Goal: Task Accomplishment & Management: Use online tool/utility

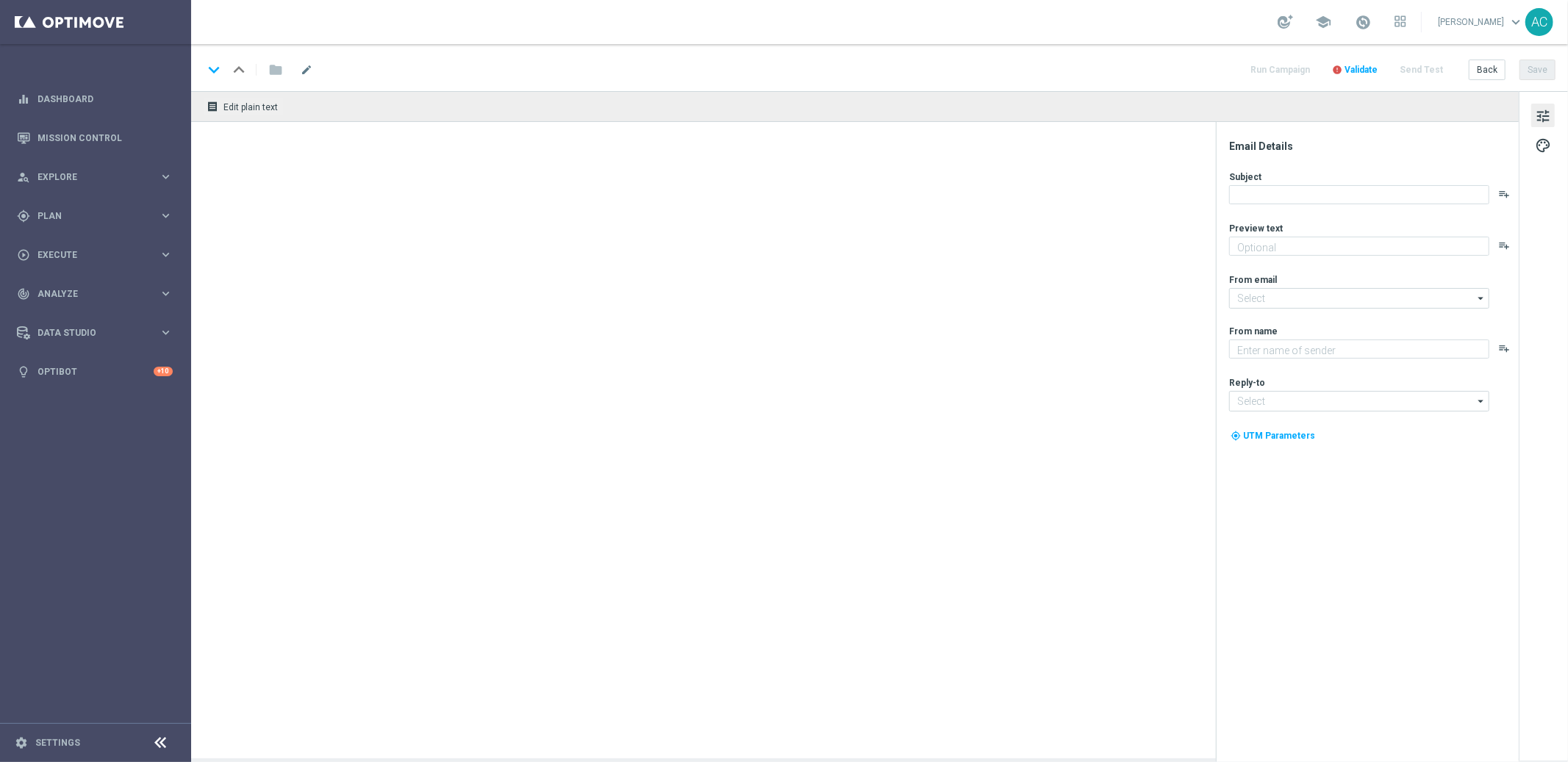
type textarea "Ganhe 2 bilhetes grátis da Quina! Aproveite agora!"
type textarea "Lottoland"
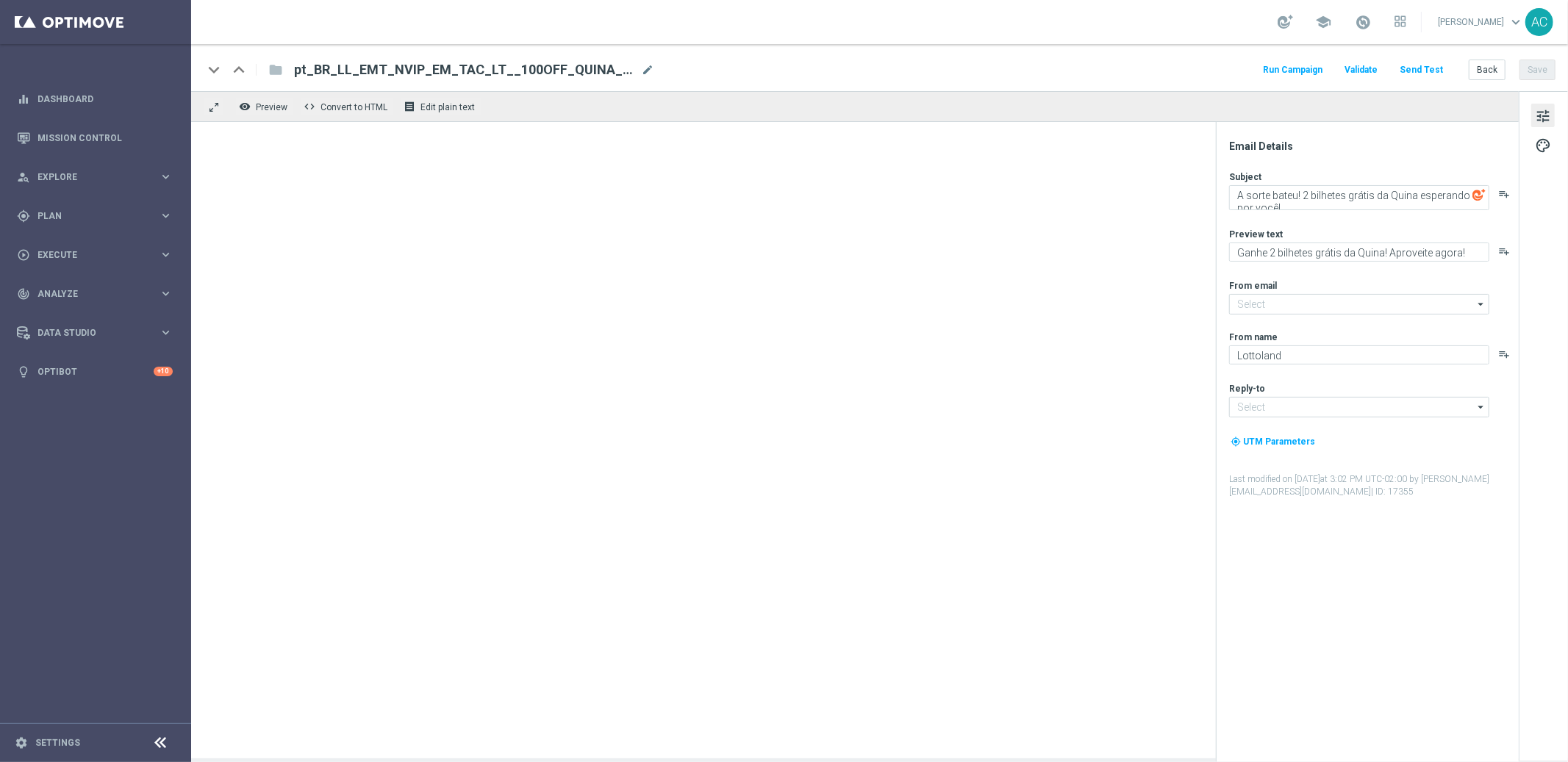
type input "mail@crm.lottoland.com"
type input "contato@lottoland.com"
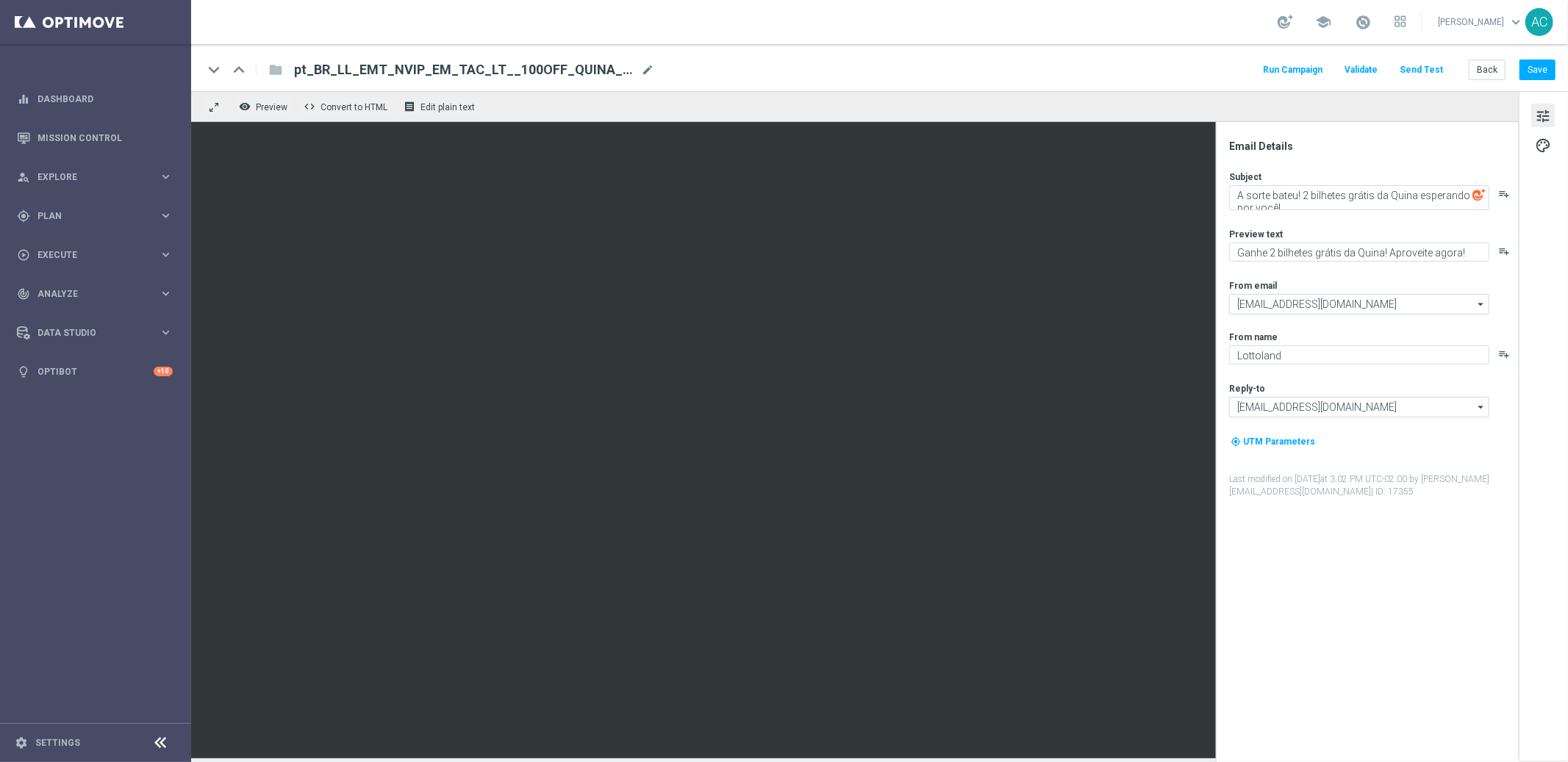
click at [274, 70] on div "folder" at bounding box center [267, 70] width 29 height 24
click at [275, 70] on div "folder" at bounding box center [267, 70] width 29 height 24
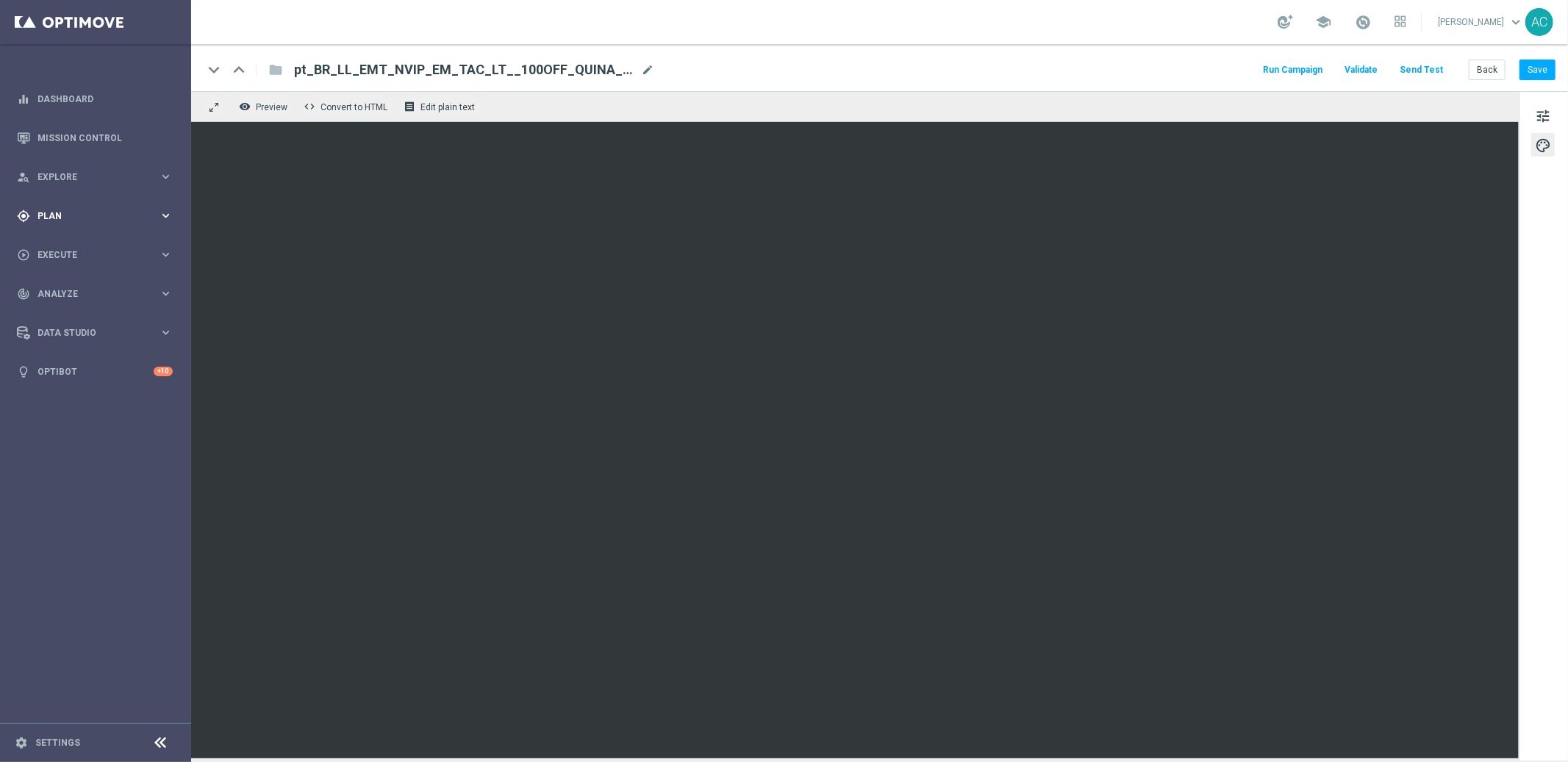
click at [115, 219] on span "Plan" at bounding box center [98, 216] width 122 height 9
click at [77, 286] on span "Templates" at bounding box center [91, 291] width 105 height 9
click at [71, 314] on link "Optimail" at bounding box center [99, 312] width 107 height 12
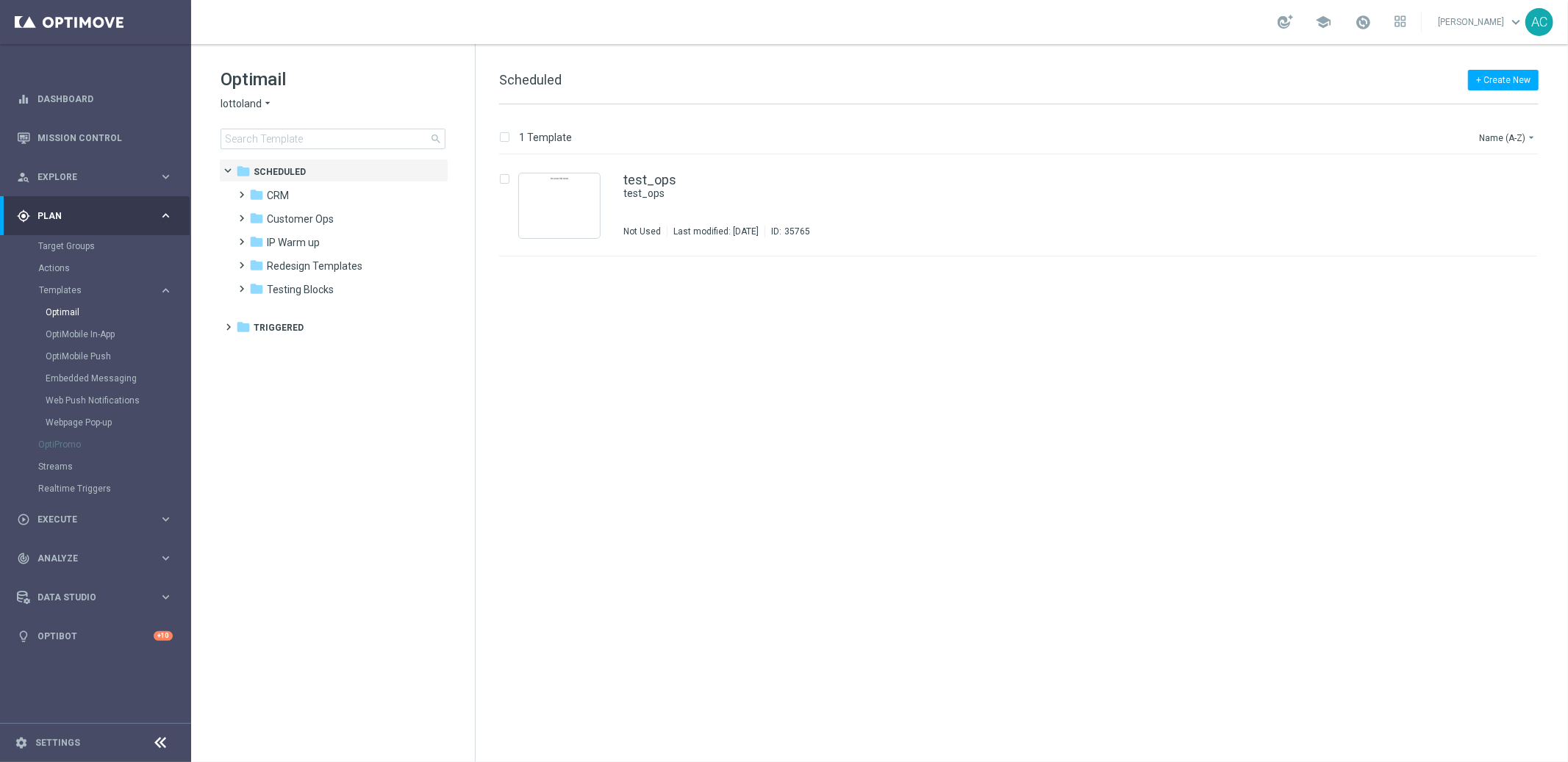
click at [263, 106] on icon "arrow_drop_down" at bounding box center [267, 103] width 12 height 14
click at [0, 0] on span "Lottoland.com.br" at bounding box center [0, 0] width 0 height 0
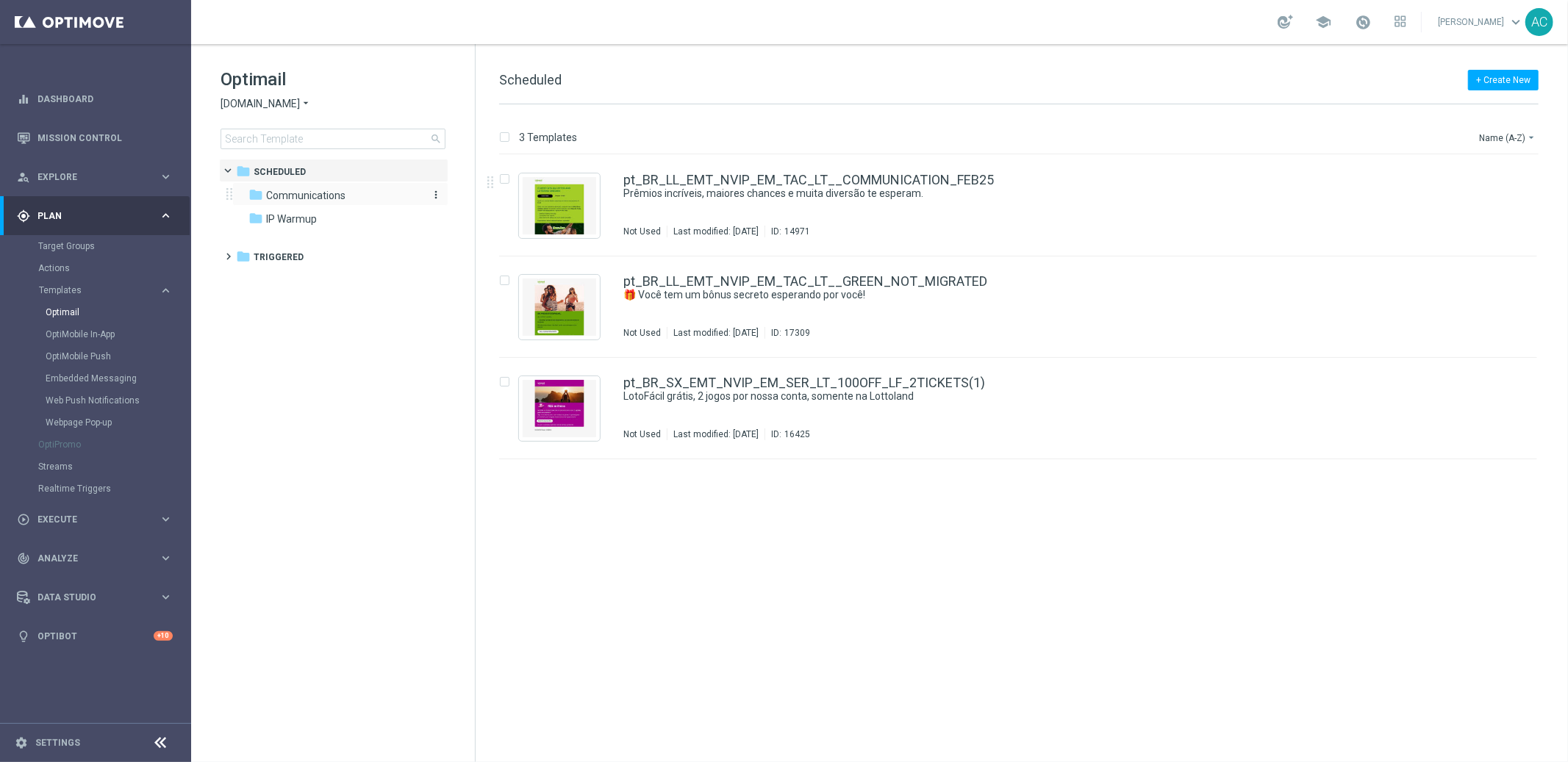
click at [338, 192] on span "Communications" at bounding box center [306, 195] width 80 height 13
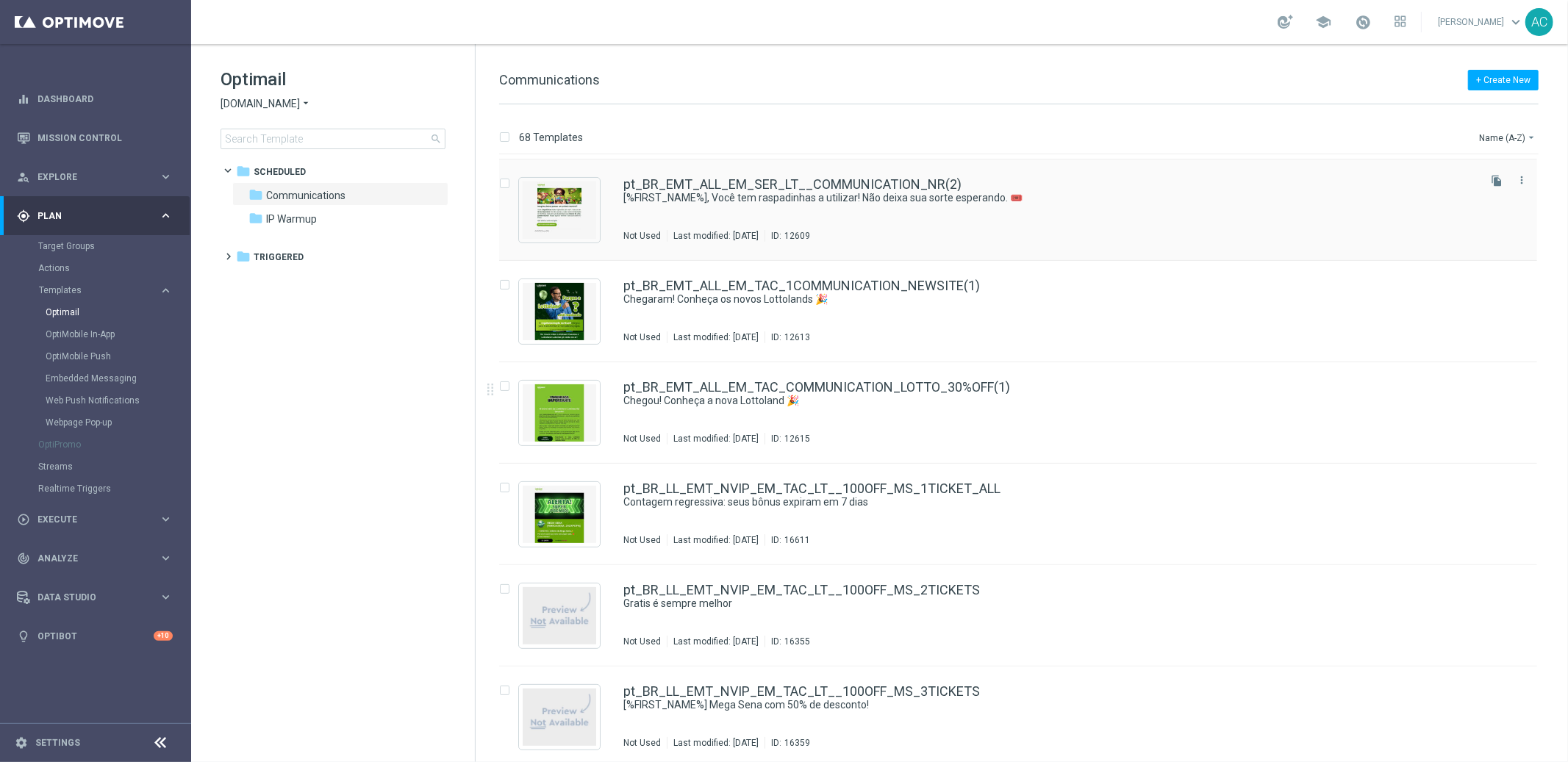
scroll to position [4975, 0]
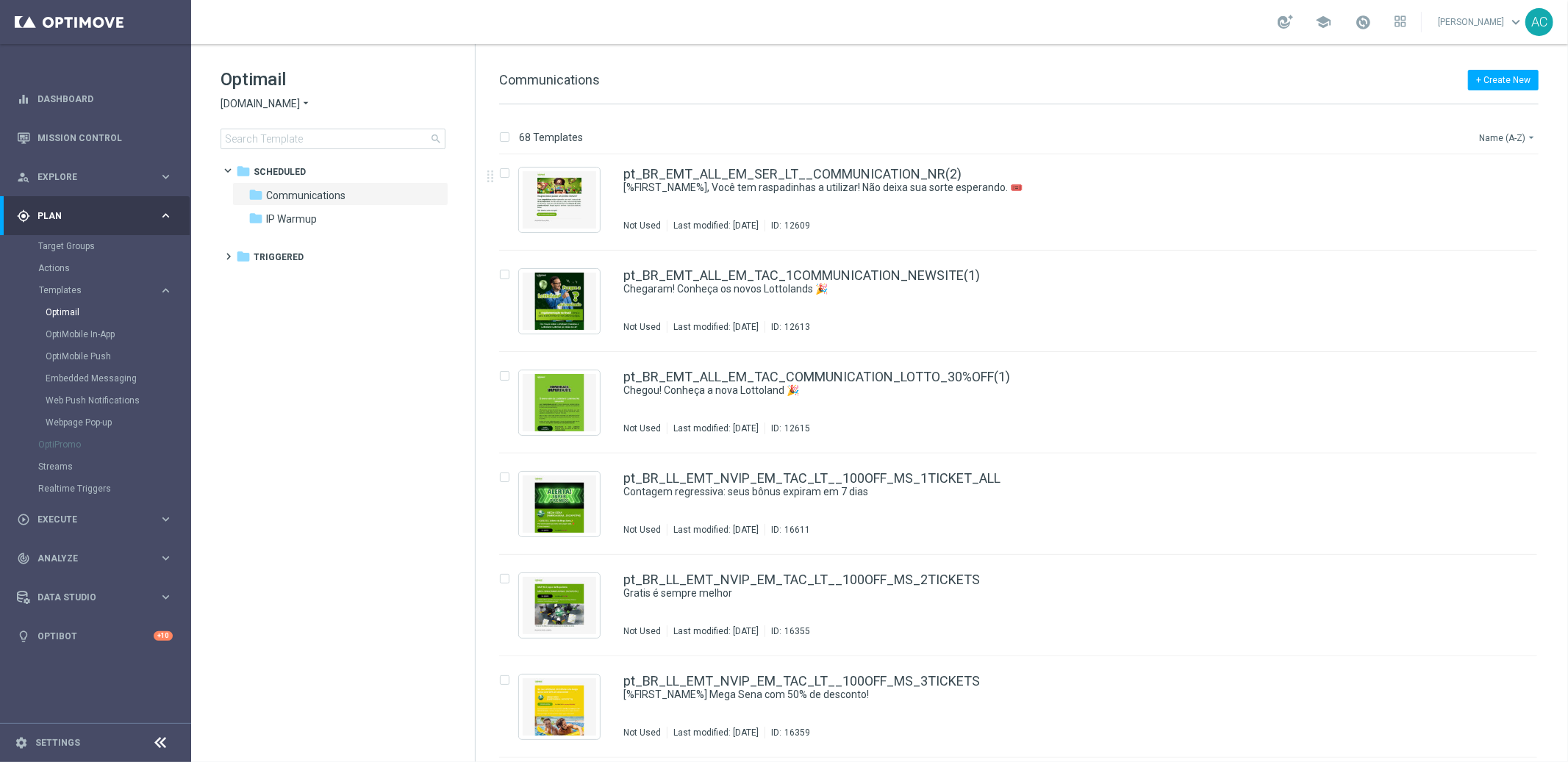
click at [1505, 141] on button "Name (A-Z) arrow_drop_down" at bounding box center [1508, 137] width 61 height 17
click at [1492, 209] on div "Date Modified (Newest)" at bounding box center [1479, 203] width 118 height 20
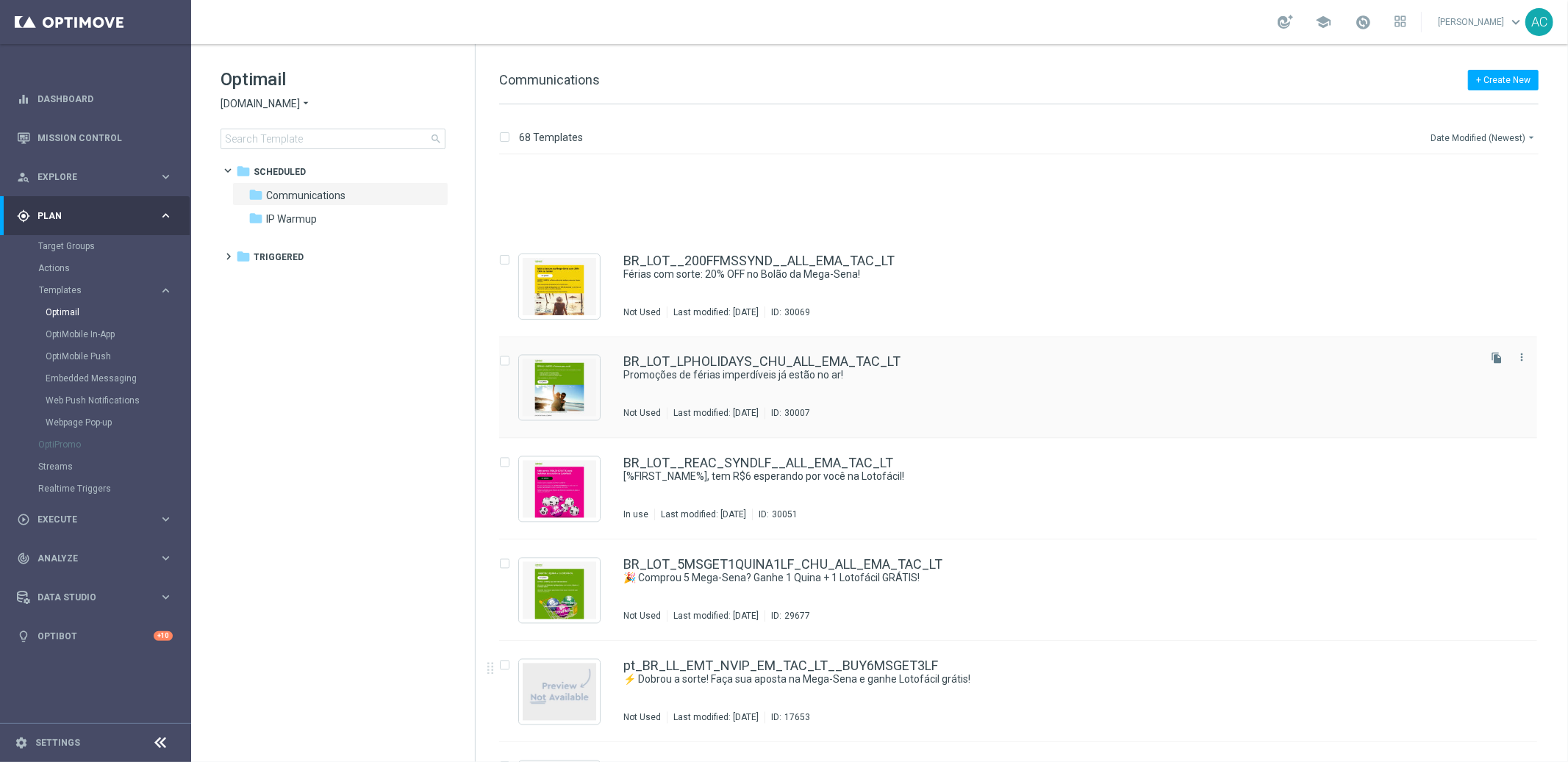
scroll to position [2576, 0]
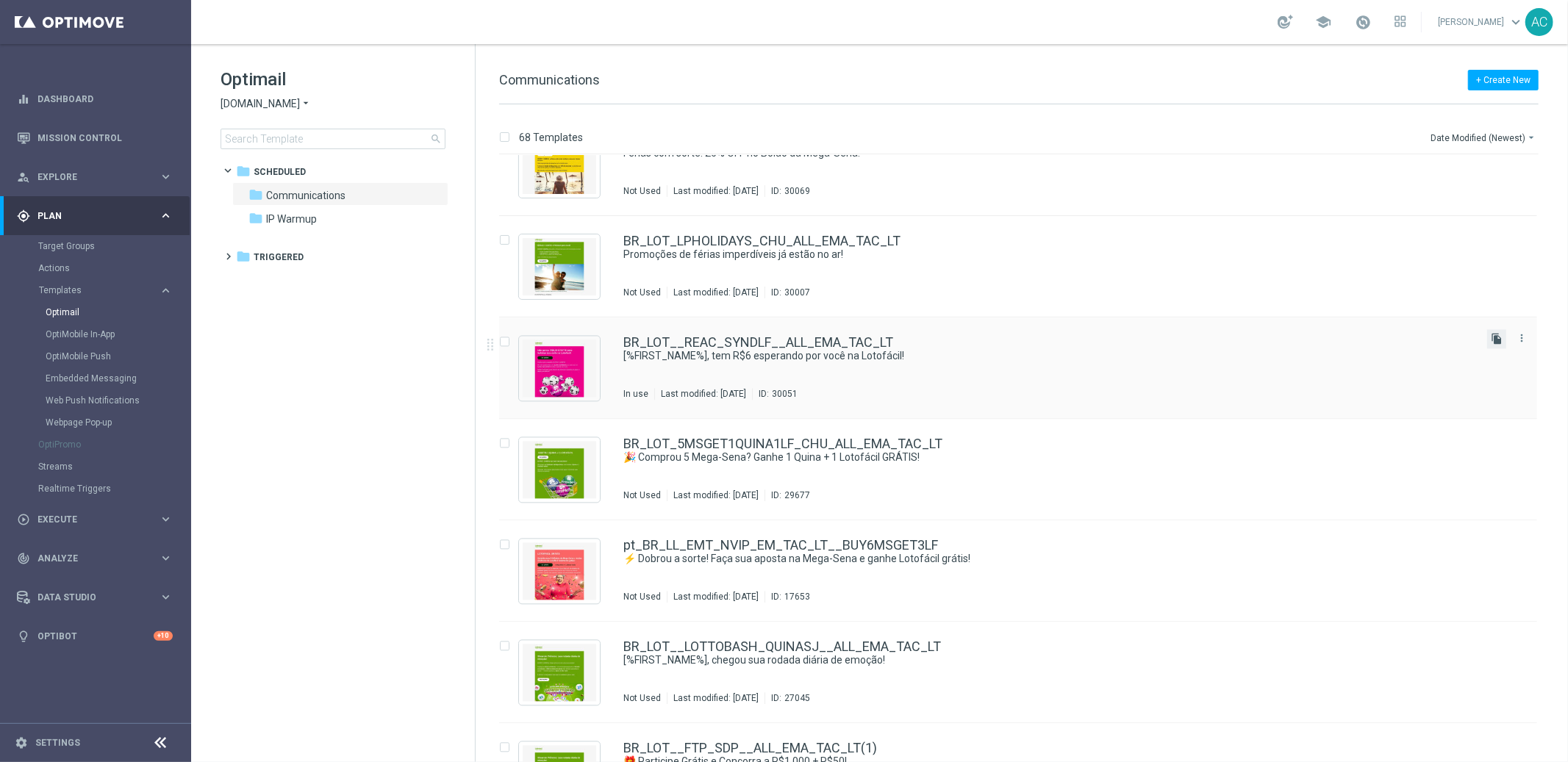
click at [1495, 337] on icon "file_copy" at bounding box center [1496, 338] width 12 height 12
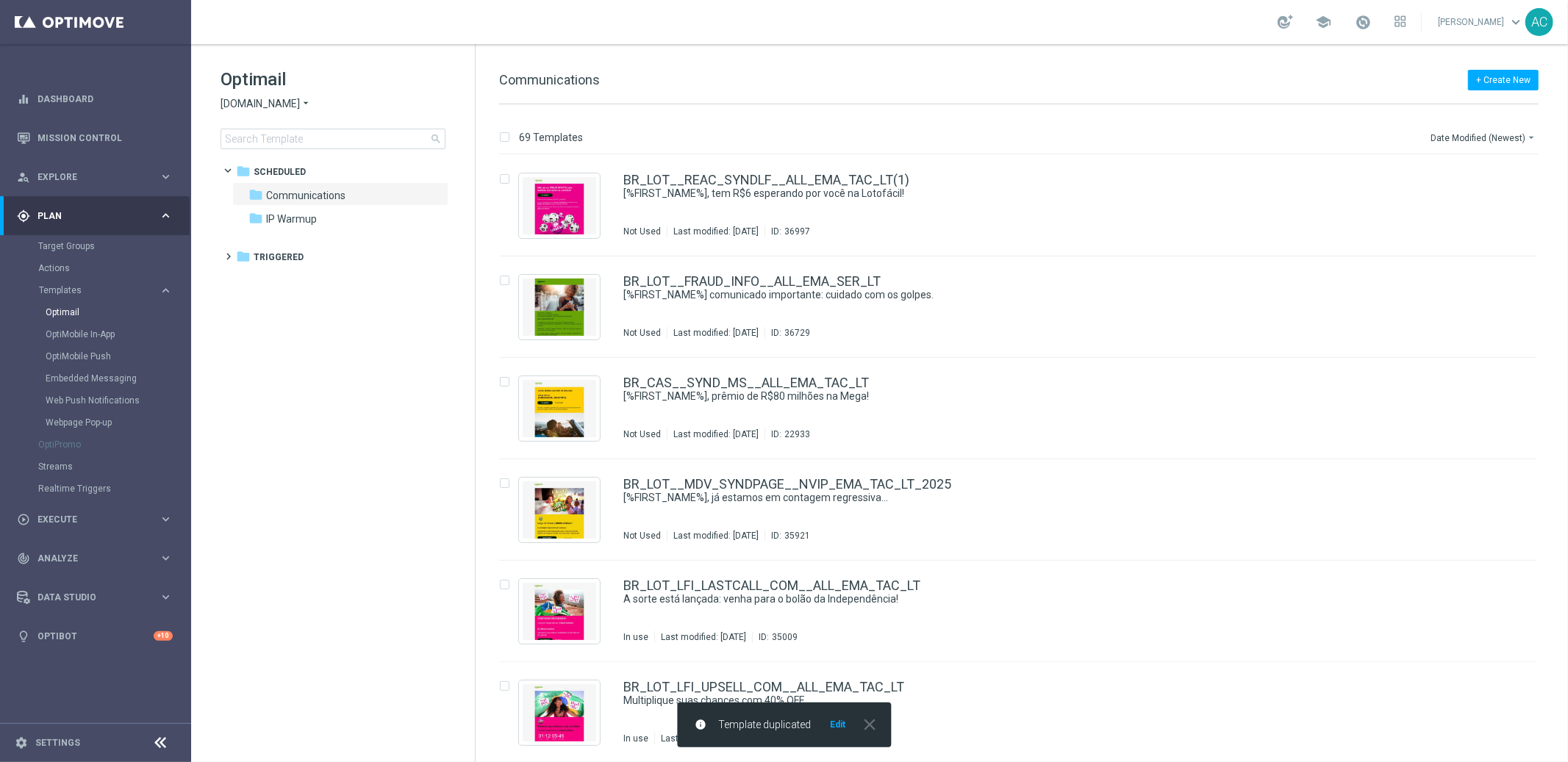
click at [839, 724] on button "Edit" at bounding box center [837, 724] width 18 height 12
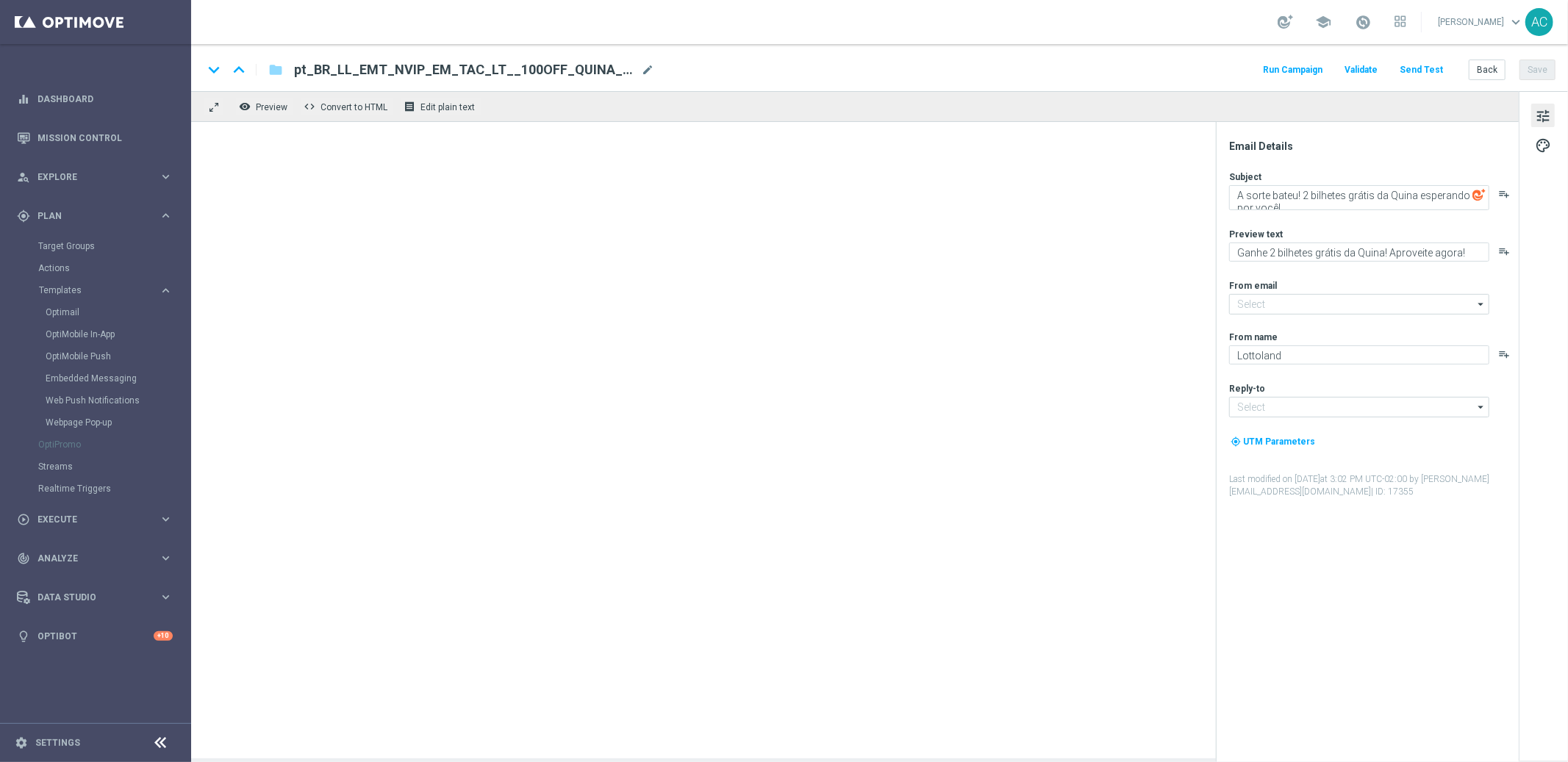
type input "mail@crm.lottoland.com"
type input "contato@lottoland.com"
type textarea "[%FIRST_NAME%], tem R$6 esperando por você na Lotofácil!"
type textarea "Use seu voucher em bolões e volte a jogar com mais chances de ganhar!"
type input "mail@crm.lottoland.com.br"
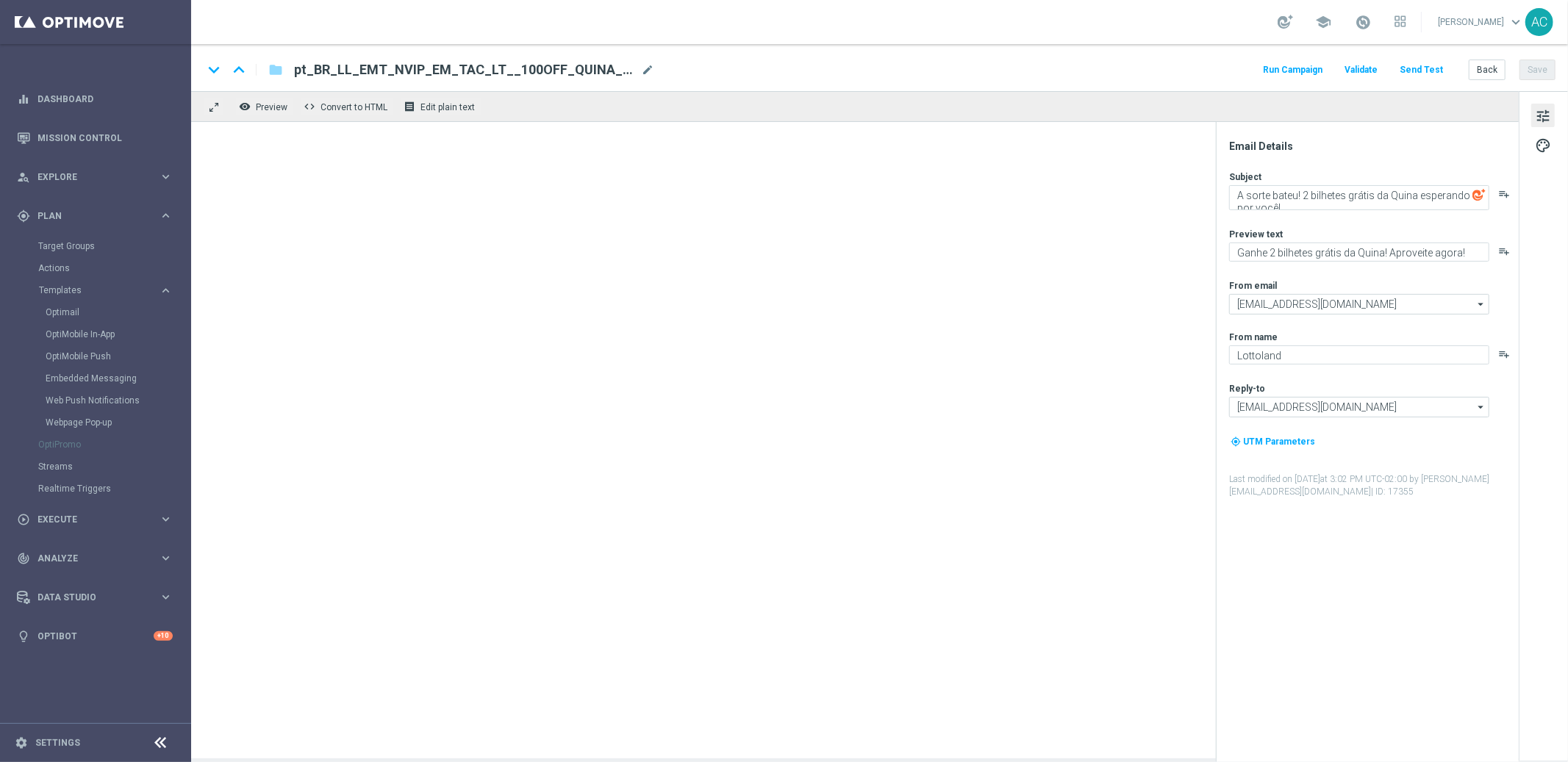
type textarea "Lottoland.com.br"
type input "contato@lottoland.com.br"
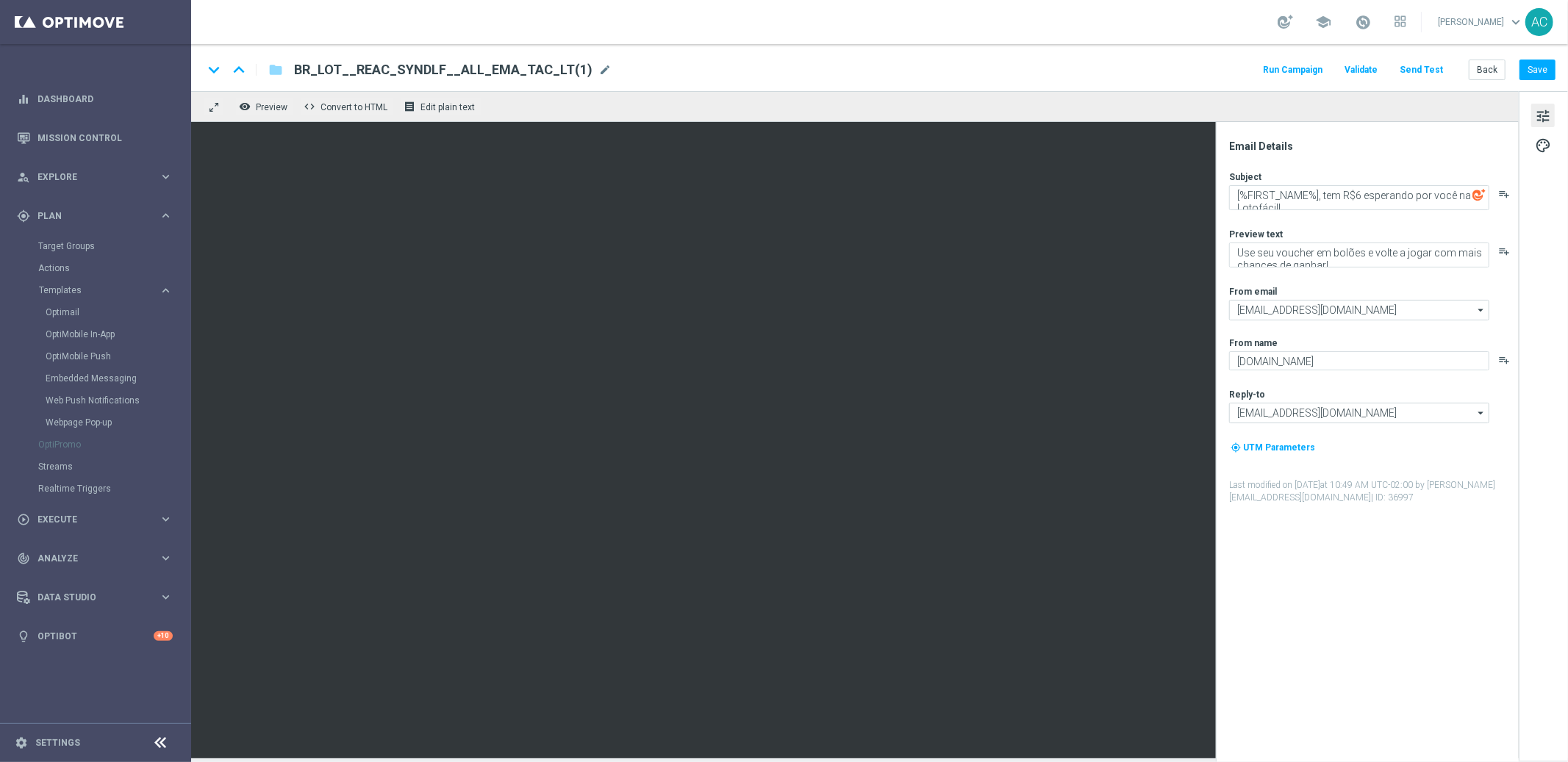
click at [580, 66] on div "BR_LOT__REAC_SYNDLF__ALL_EMA_TAC_LT(1) mode_edit" at bounding box center [452, 70] width 317 height 19
drag, startPoint x: 413, startPoint y: 66, endPoint x: 346, endPoint y: 69, distance: 67.1
click at [346, 69] on input "BR_LOT__REAC_SYNDLF__ALL_EMA_TAC_LT" at bounding box center [476, 70] width 364 height 19
type input "BR_LOT__LF1__ALL_EMA_TAC_LT"
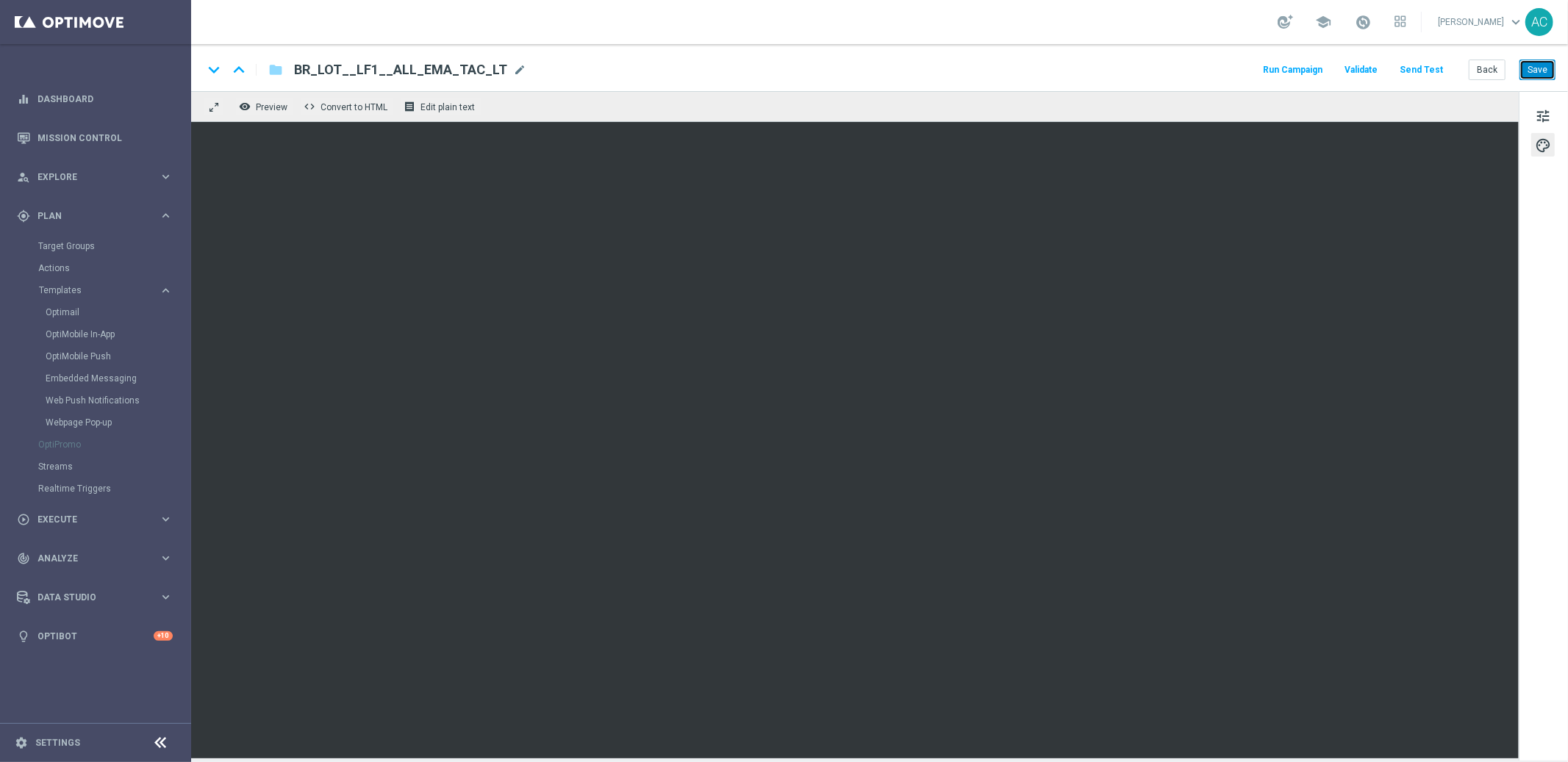
click at [1541, 71] on button "Save" at bounding box center [1537, 70] width 36 height 20
click at [376, 64] on span "BR_LOT__LF1__ALL_EMA_TAC_LT" at bounding box center [400, 70] width 213 height 17
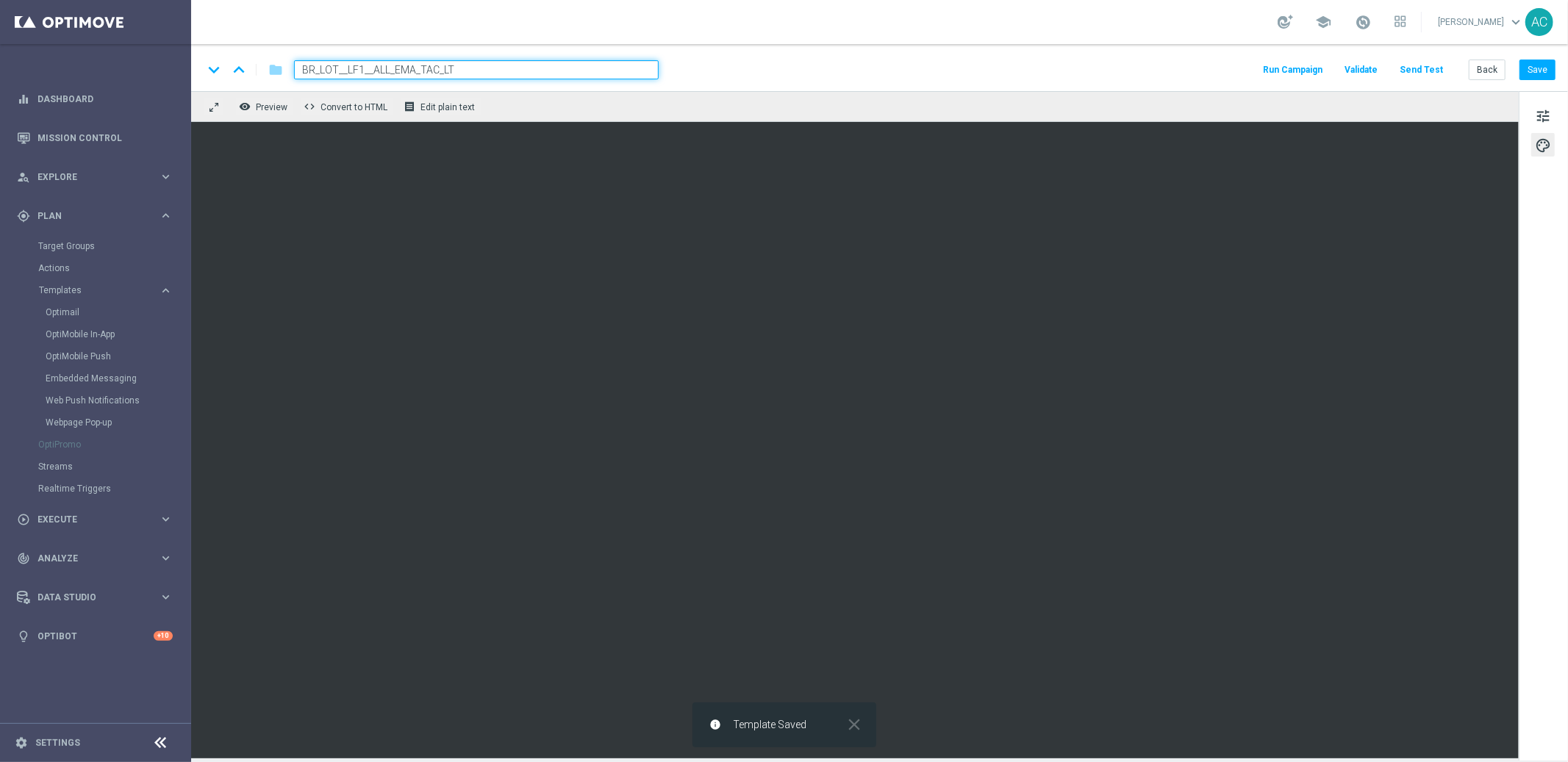
click at [376, 64] on input "BR_LOT__LF1__ALL_EMA_TAC_LT" at bounding box center [476, 70] width 364 height 19
click at [413, 68] on input "BR_LOT__LF1__ALL_EMA_TAC_LT" at bounding box center [476, 70] width 364 height 19
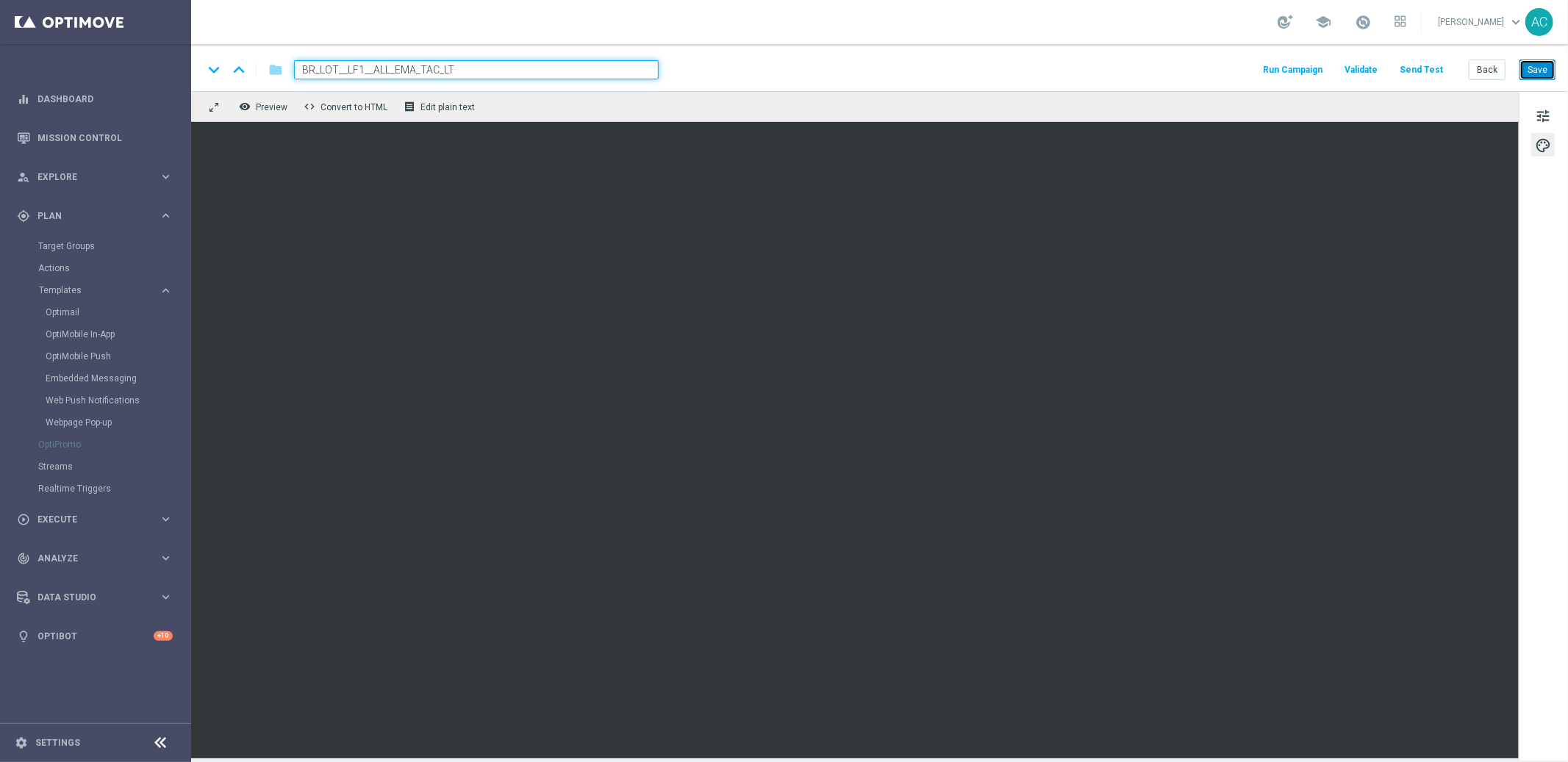
click at [1546, 71] on button "Save" at bounding box center [1537, 70] width 36 height 20
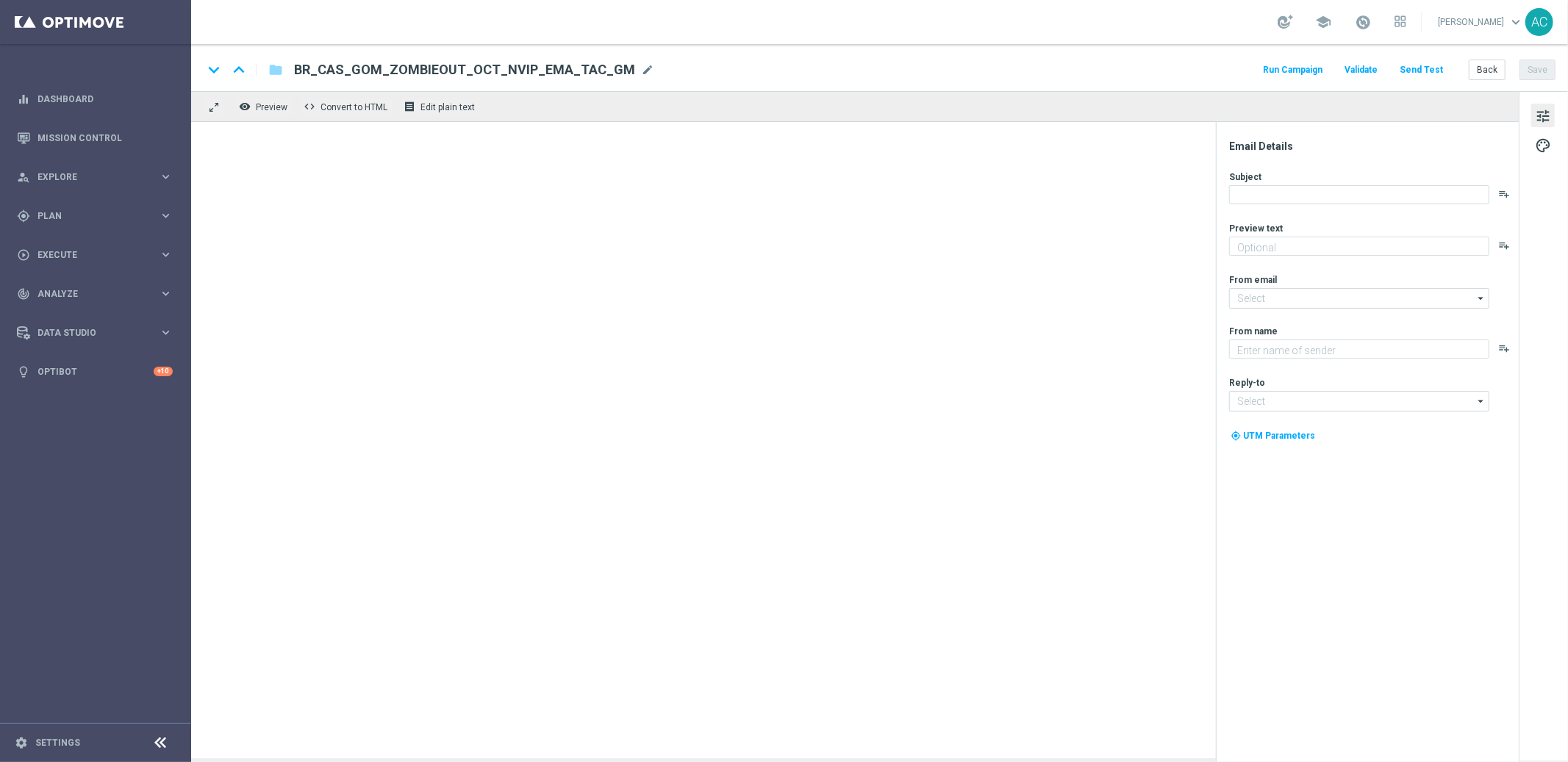
type textarea "Garanta rodadas extras e muita diversão!"
type textarea "Lottoland"
type input "mail@crm.lottoland.bet.br"
type input "contato@lottoland.bet.br"
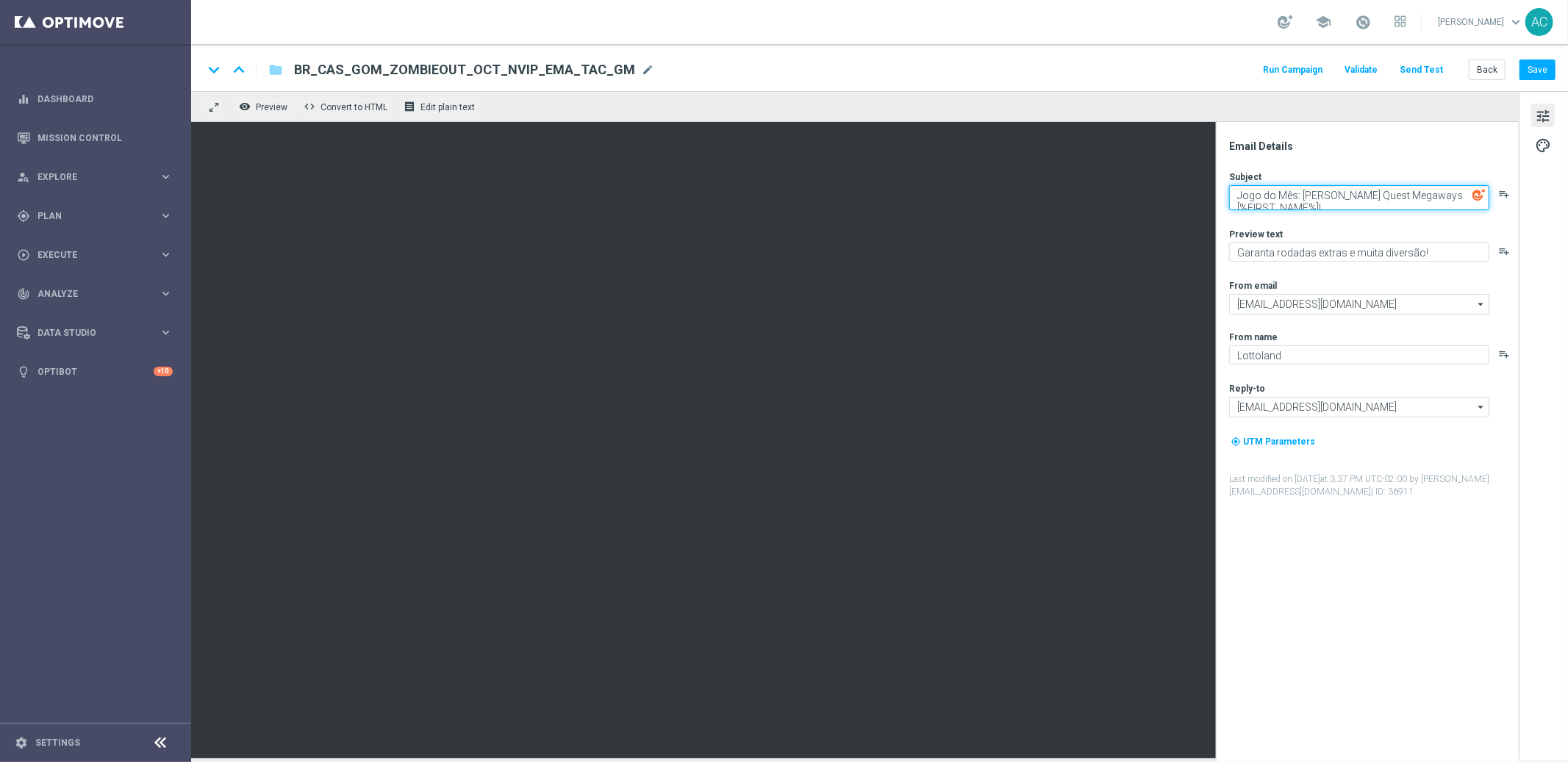
drag, startPoint x: 1304, startPoint y: 199, endPoint x: 1449, endPoint y: 199, distance: 145.0
click at [1449, 199] on textarea "Jogo do Mês: Gonzo's Quest Megaways [%FIRST_NAME%]!" at bounding box center [1359, 197] width 260 height 25
type textarea "Jogo do Mês: Zombie Outbreak [%FIRST_NAME%]!"
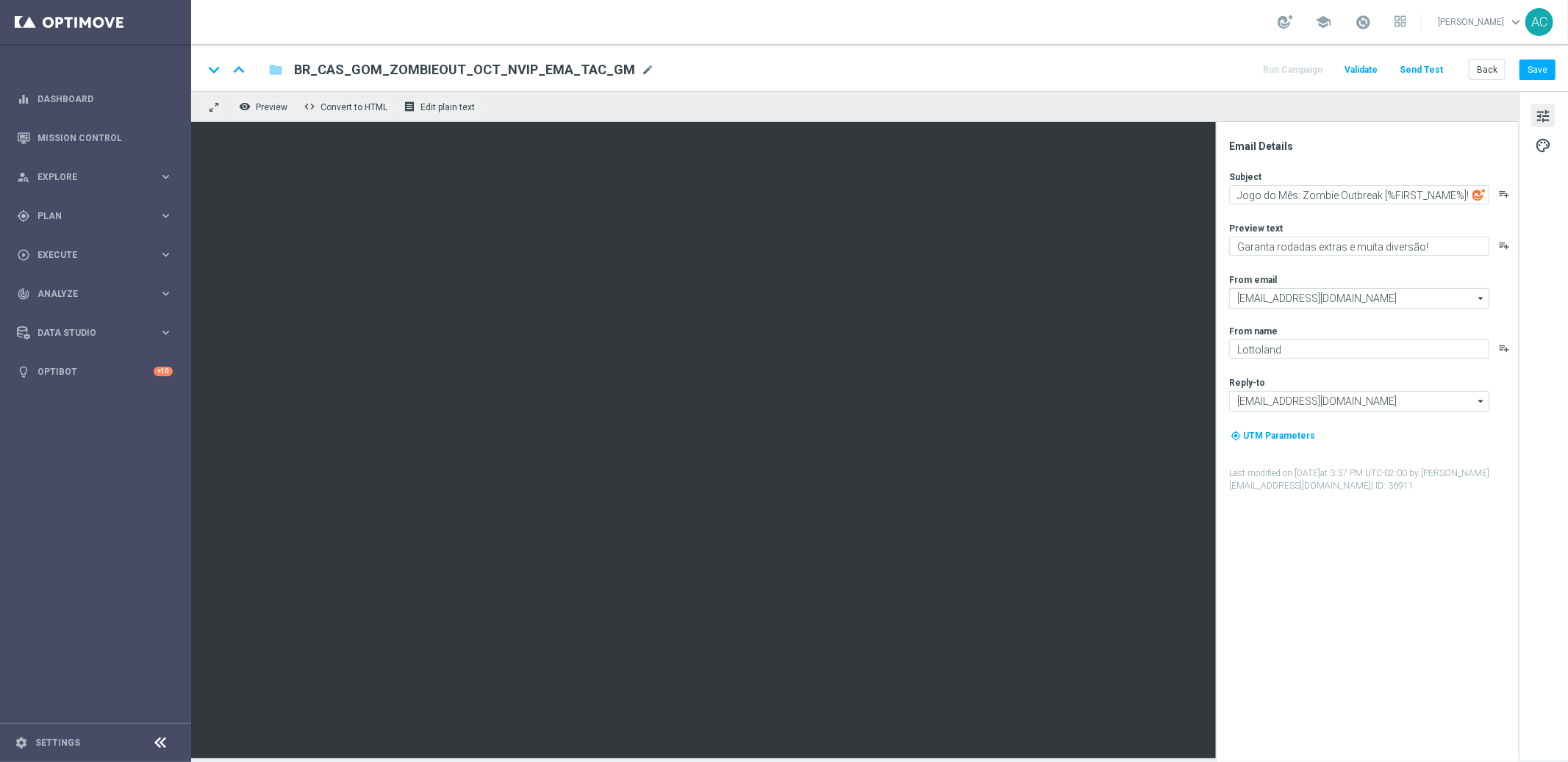
click at [1359, 579] on div "Email Details Subject Jogo do Mês: Zombie Outbreak [%FIRST_NAME%]! playlist_add…" at bounding box center [1370, 451] width 293 height 622
click at [1296, 245] on textarea "Garanta rodadas extras e muita diversão!" at bounding box center [1359, 246] width 260 height 19
click at [1351, 248] on textarea "Garanta seu bônus extras e muita diversão!" at bounding box center [1359, 246] width 260 height 19
type textarea "Garanta seu bônus extra e muita diversão!"
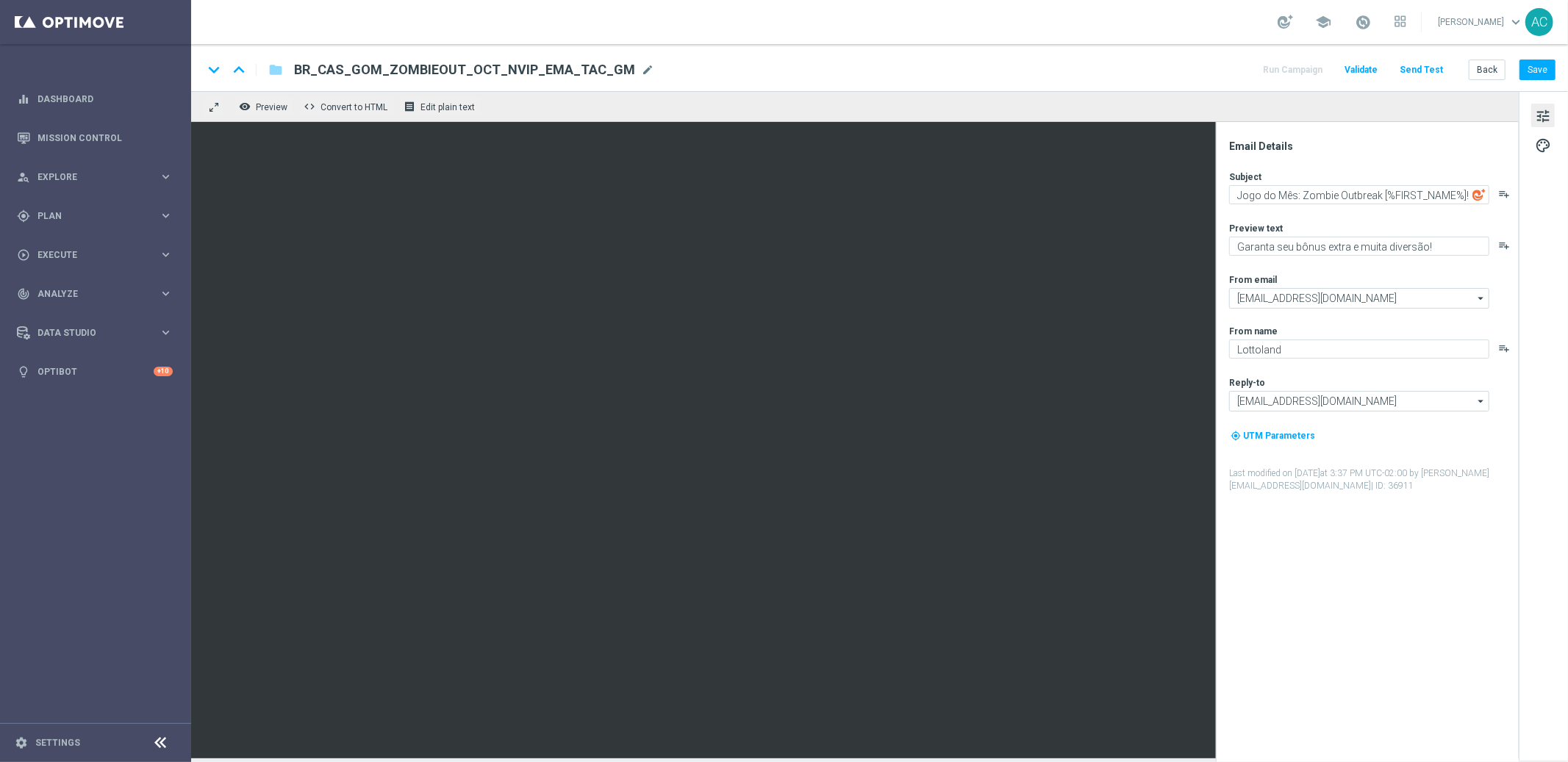
click at [1259, 578] on div "Email Details Subject Jogo do Mês: Zombie Outbreak [%FIRST_NAME%]! playlist_add…" at bounding box center [1370, 451] width 293 height 622
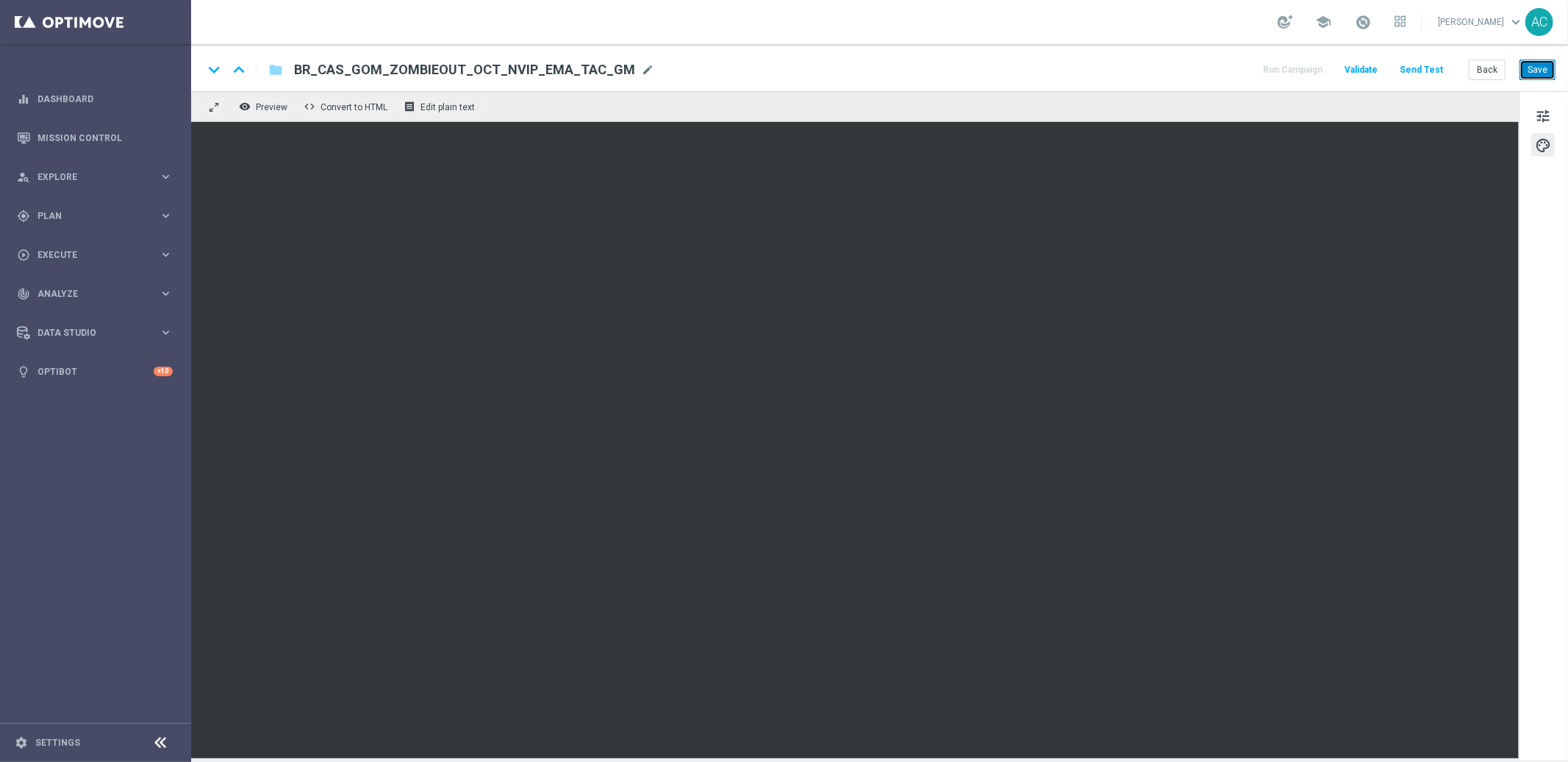
click at [1533, 70] on button "Save" at bounding box center [1537, 70] width 36 height 20
click at [1546, 75] on button "Save" at bounding box center [1537, 70] width 36 height 20
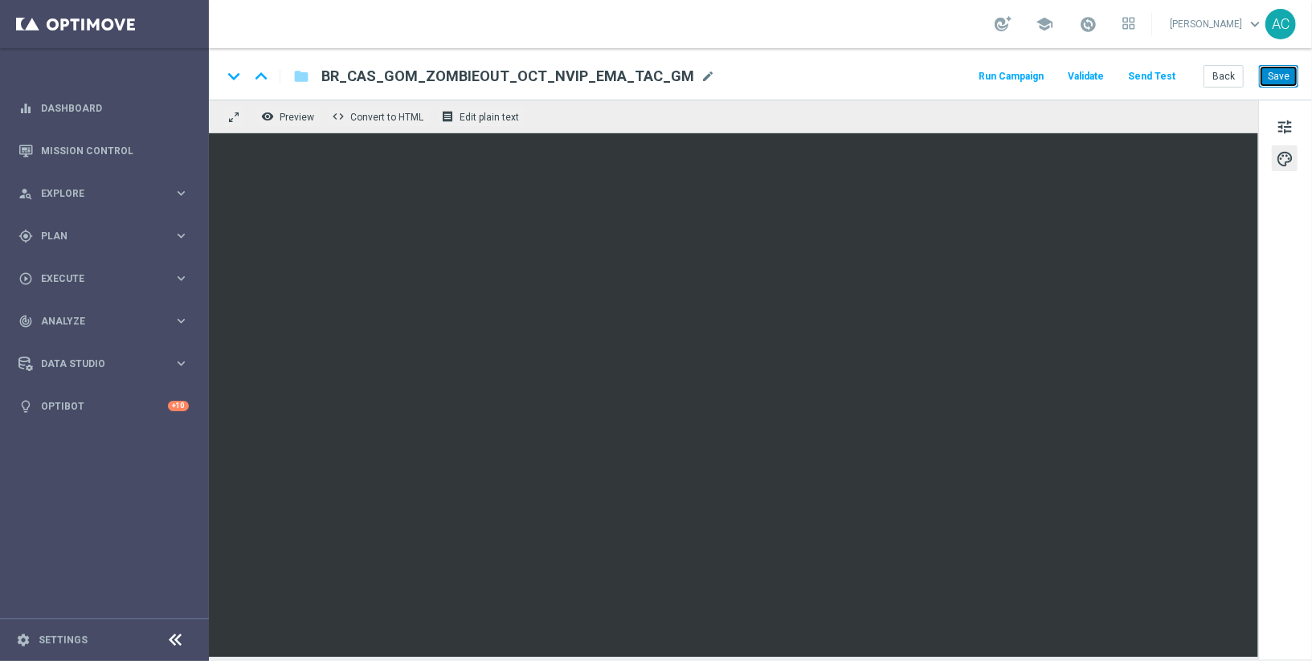
click at [1281, 72] on button "Save" at bounding box center [1278, 76] width 39 height 22
click at [1278, 85] on button "Save" at bounding box center [1278, 76] width 39 height 22
click at [1276, 125] on span "tune" at bounding box center [1285, 126] width 18 height 21
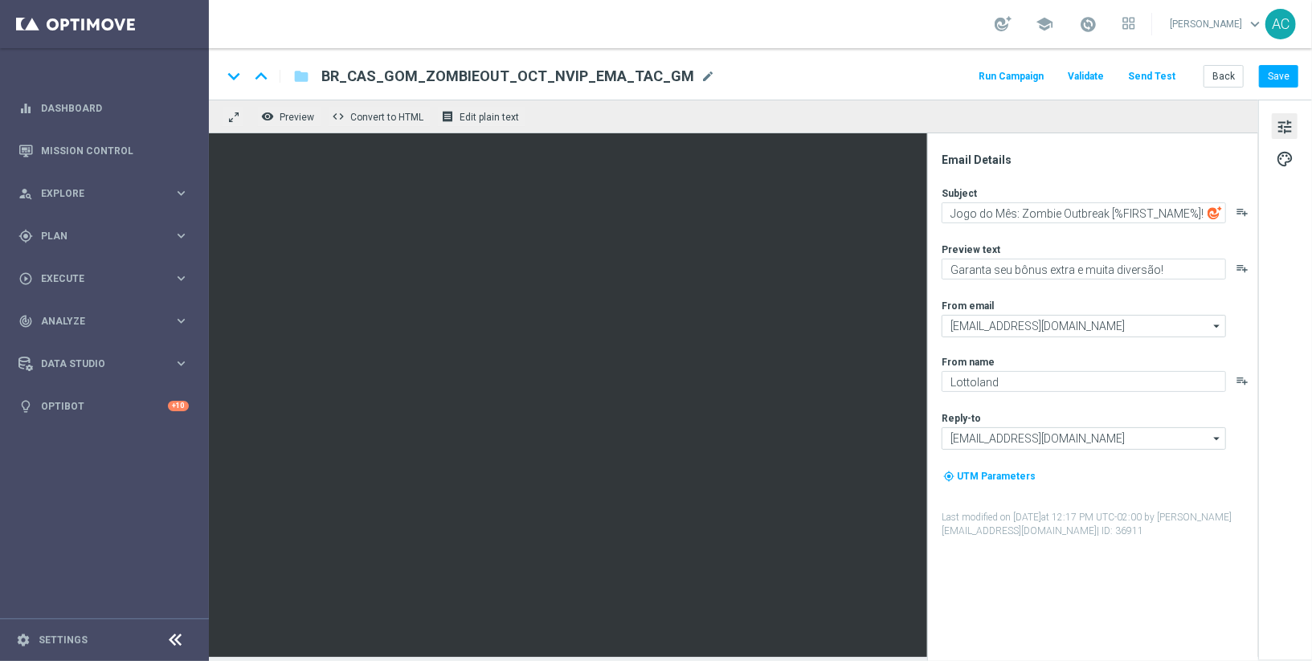
click at [1142, 69] on button "Send Test" at bounding box center [1152, 77] width 52 height 22
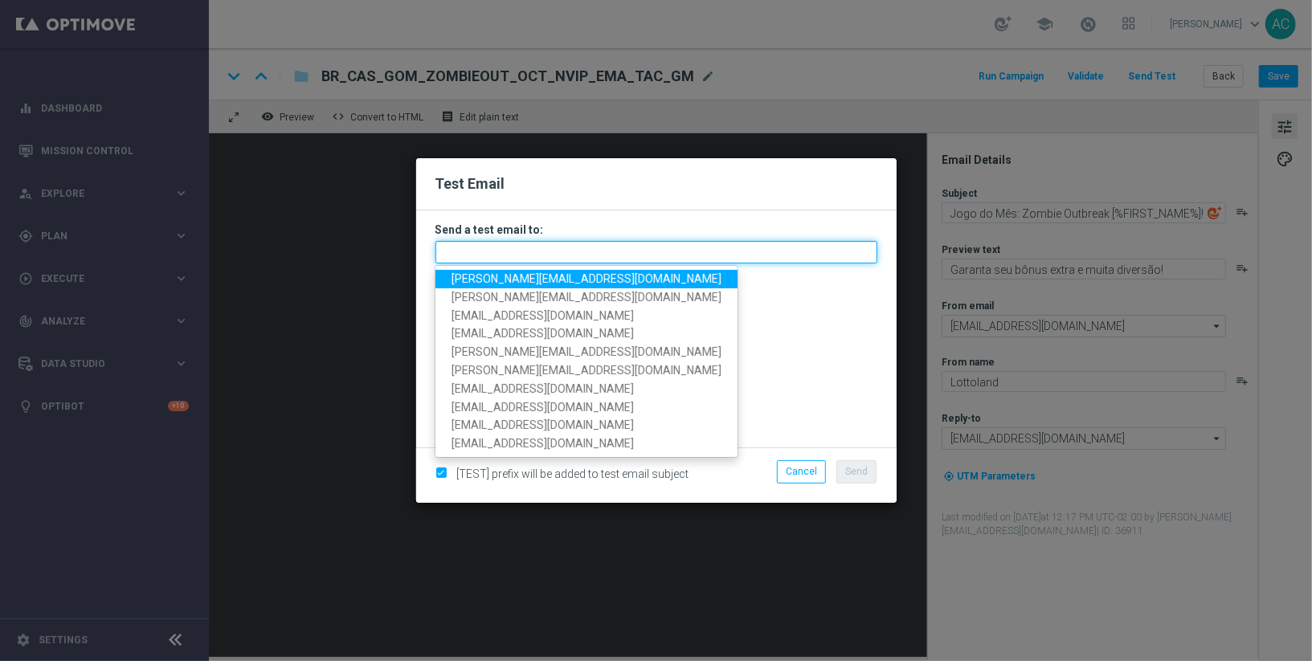
click at [569, 259] on input "text" at bounding box center [656, 252] width 442 height 22
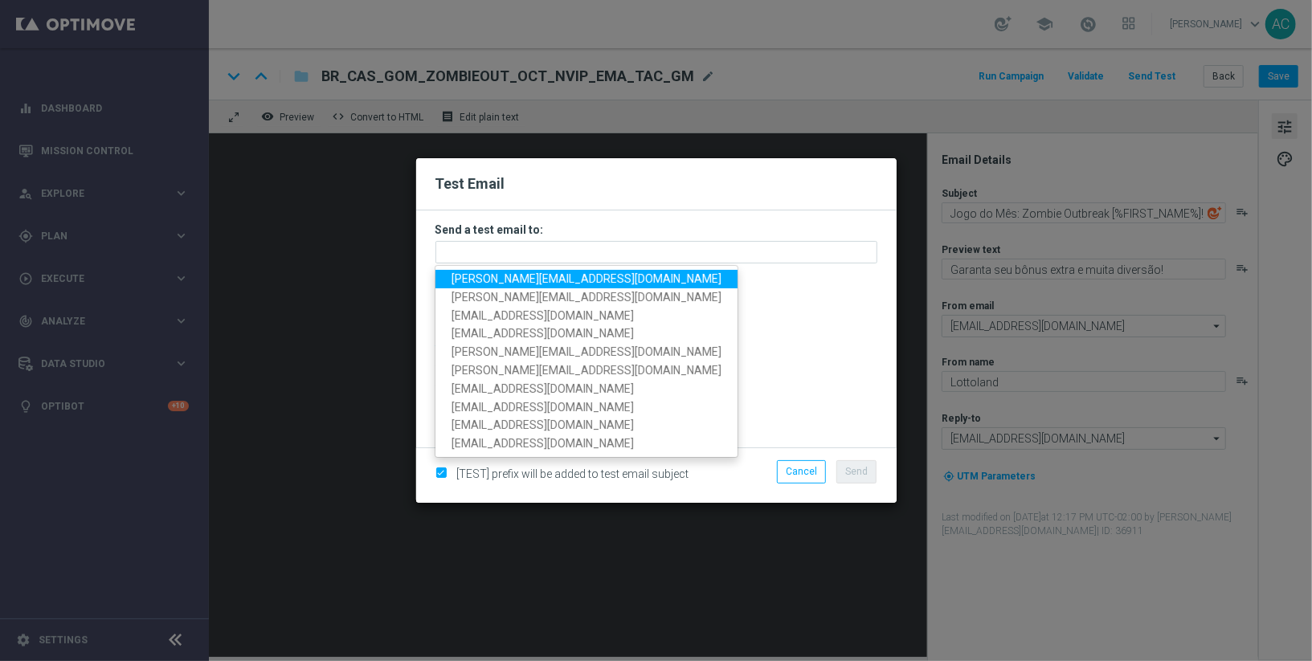
click at [558, 278] on span "adriano.costa@lottoland.com" at bounding box center [587, 278] width 270 height 13
type input "adriano.costa@lottoland.com"
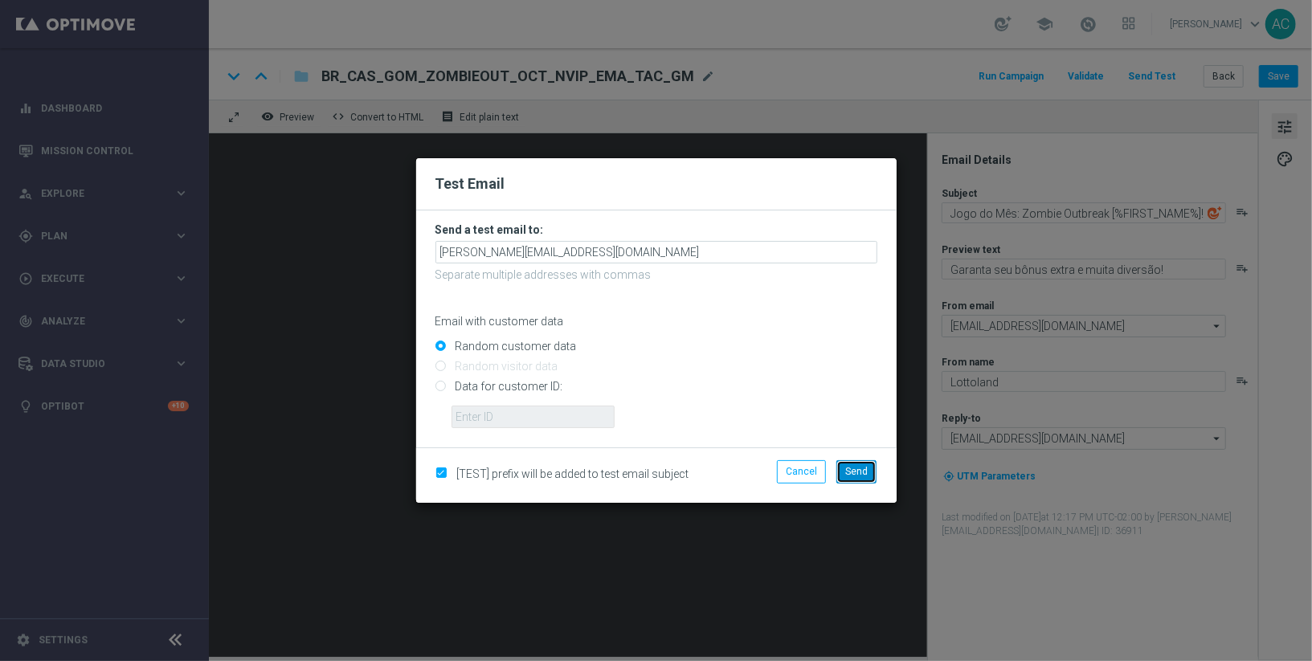
click at [849, 468] on span "Send" at bounding box center [856, 471] width 22 height 11
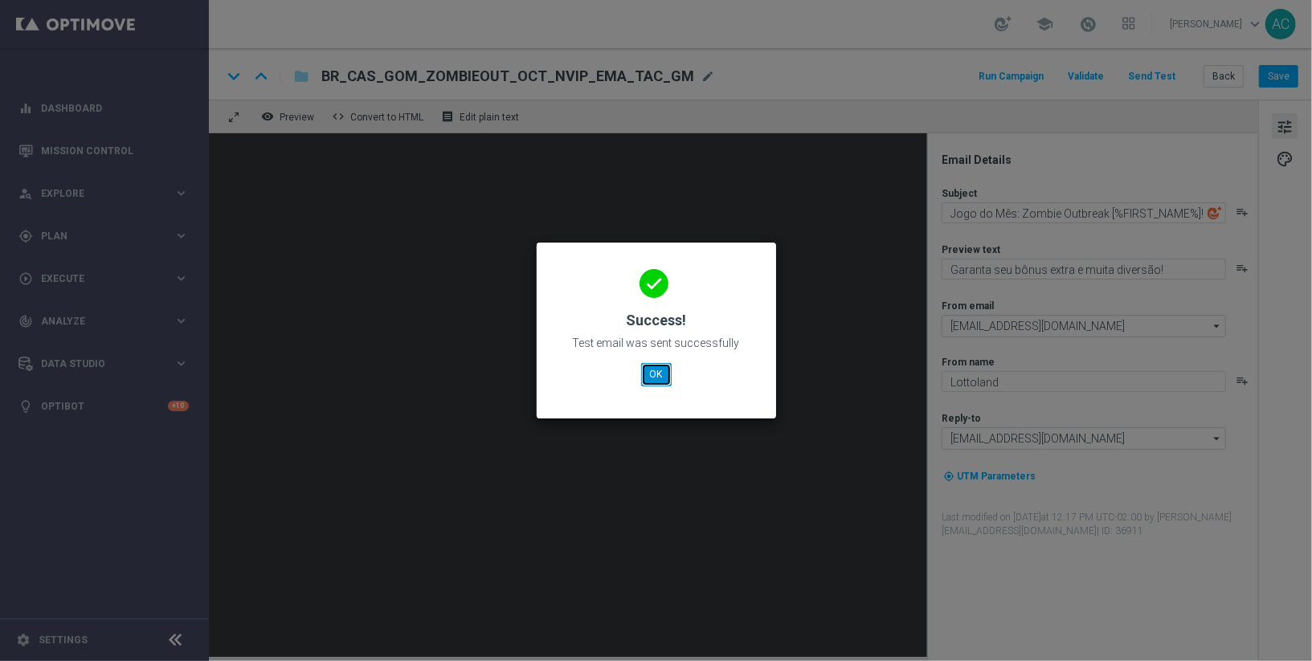
click at [655, 374] on button "OK" at bounding box center [656, 374] width 31 height 22
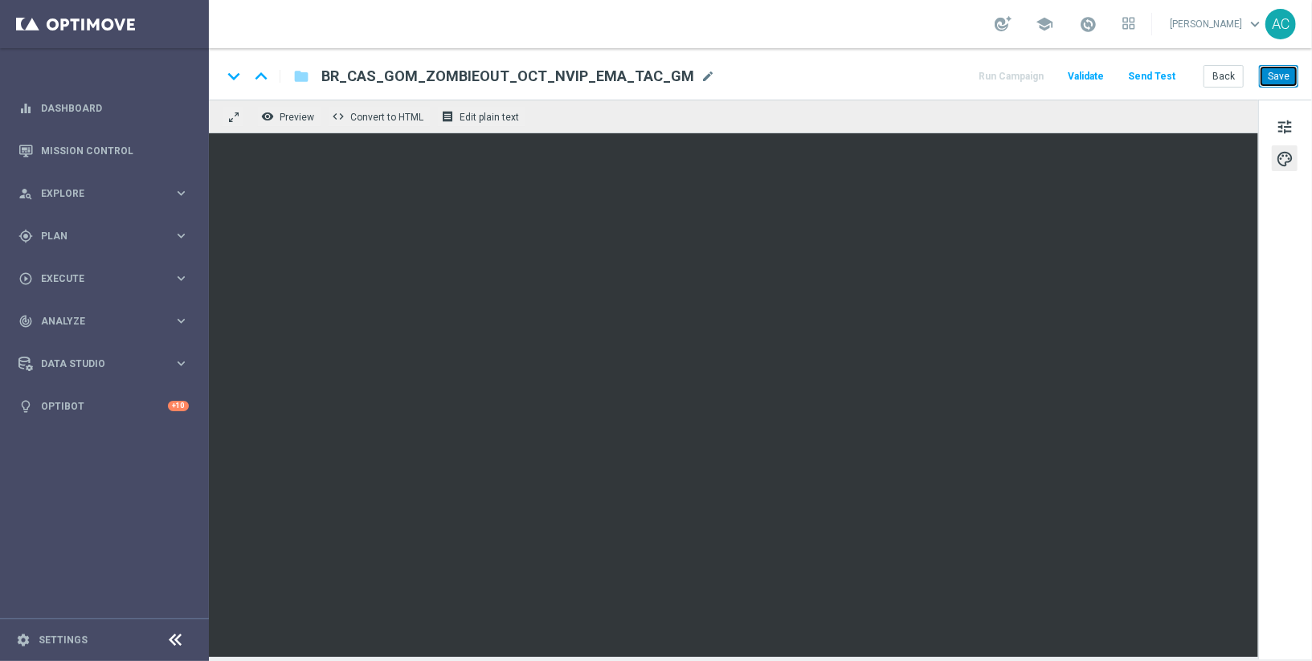
click at [1284, 81] on button "Save" at bounding box center [1278, 76] width 39 height 22
click at [1285, 125] on span "tune" at bounding box center [1285, 126] width 18 height 21
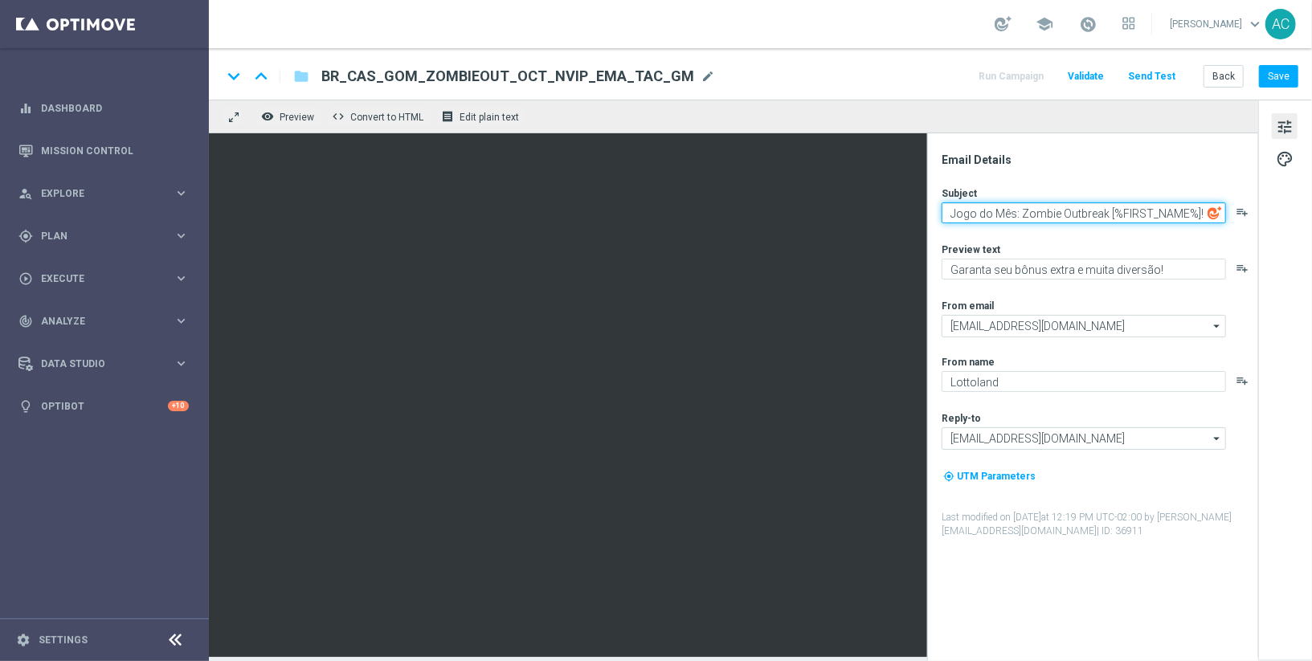
drag, startPoint x: 1109, startPoint y: 211, endPoint x: 1219, endPoint y: 210, distance: 110.1
click at [1219, 211] on div "Jogo do Mês: Zombie Outbreak [%FIRST_NAME%]! playlist_add" at bounding box center [1099, 212] width 315 height 21
drag, startPoint x: 1106, startPoint y: 212, endPoint x: 1212, endPoint y: 212, distance: 105.2
click at [1212, 212] on div "Jogo do Mês: Zombie Outbreak [%FIRST_NAME%]! playlist_add" at bounding box center [1099, 212] width 315 height 21
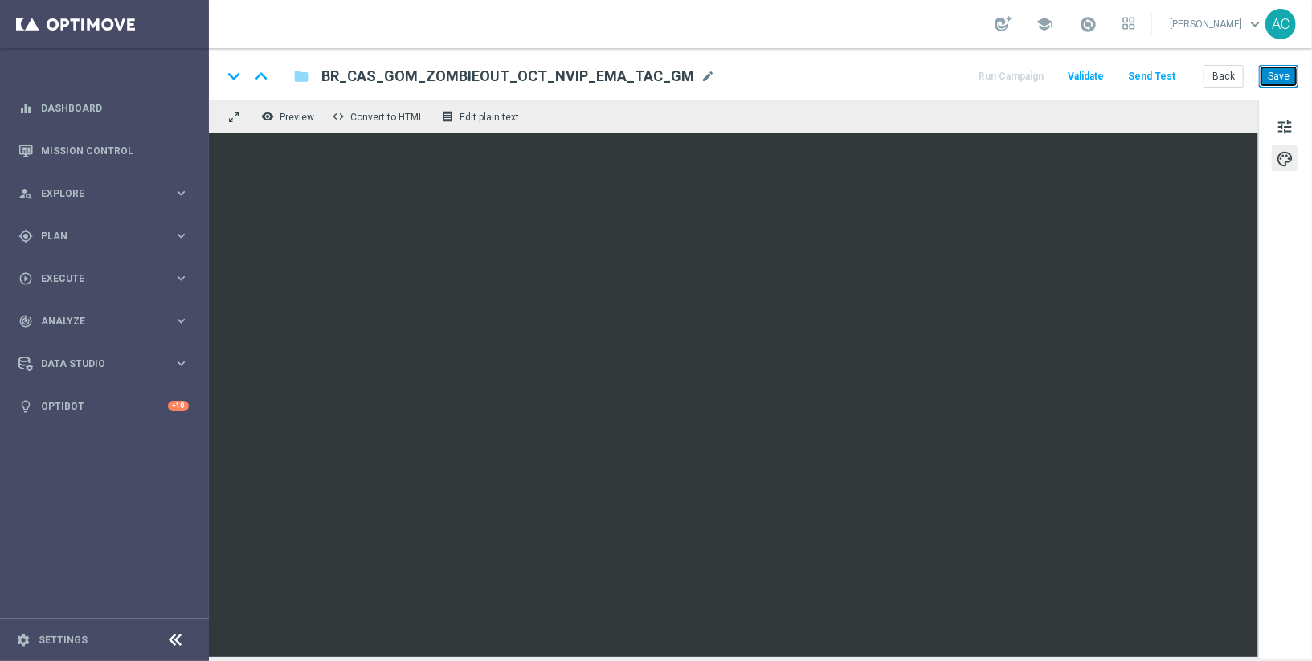
click at [1274, 76] on button "Save" at bounding box center [1278, 76] width 39 height 22
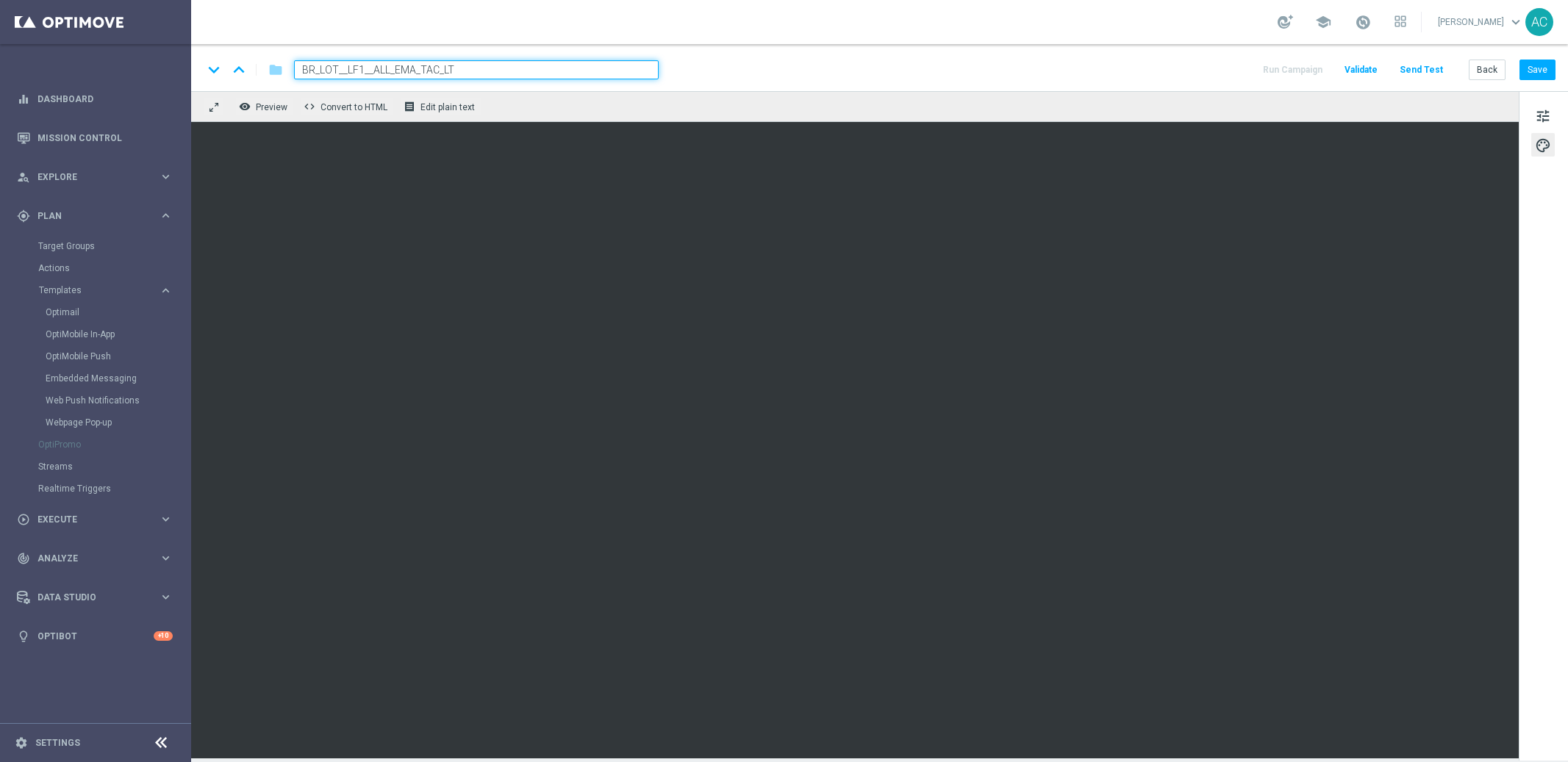
click at [1546, 69] on button "Save" at bounding box center [1537, 70] width 36 height 20
click at [1542, 70] on button "Save" at bounding box center [1537, 70] width 36 height 20
click at [1536, 70] on button "Save" at bounding box center [1537, 70] width 36 height 20
click at [1546, 60] on button "Save" at bounding box center [1537, 70] width 36 height 20
click at [1535, 61] on button "Save" at bounding box center [1537, 70] width 36 height 20
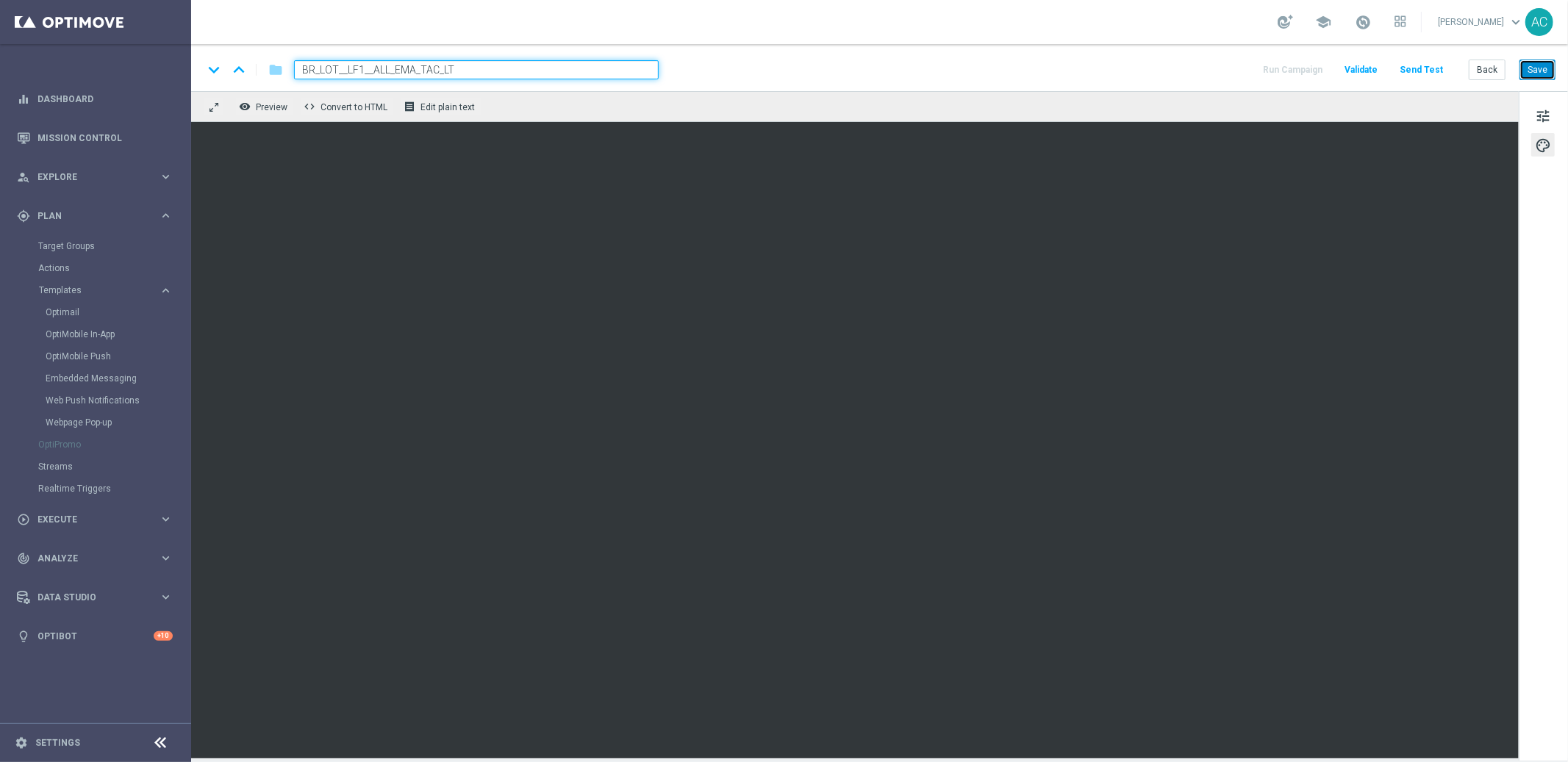
click at [1534, 70] on button "Save" at bounding box center [1537, 70] width 36 height 20
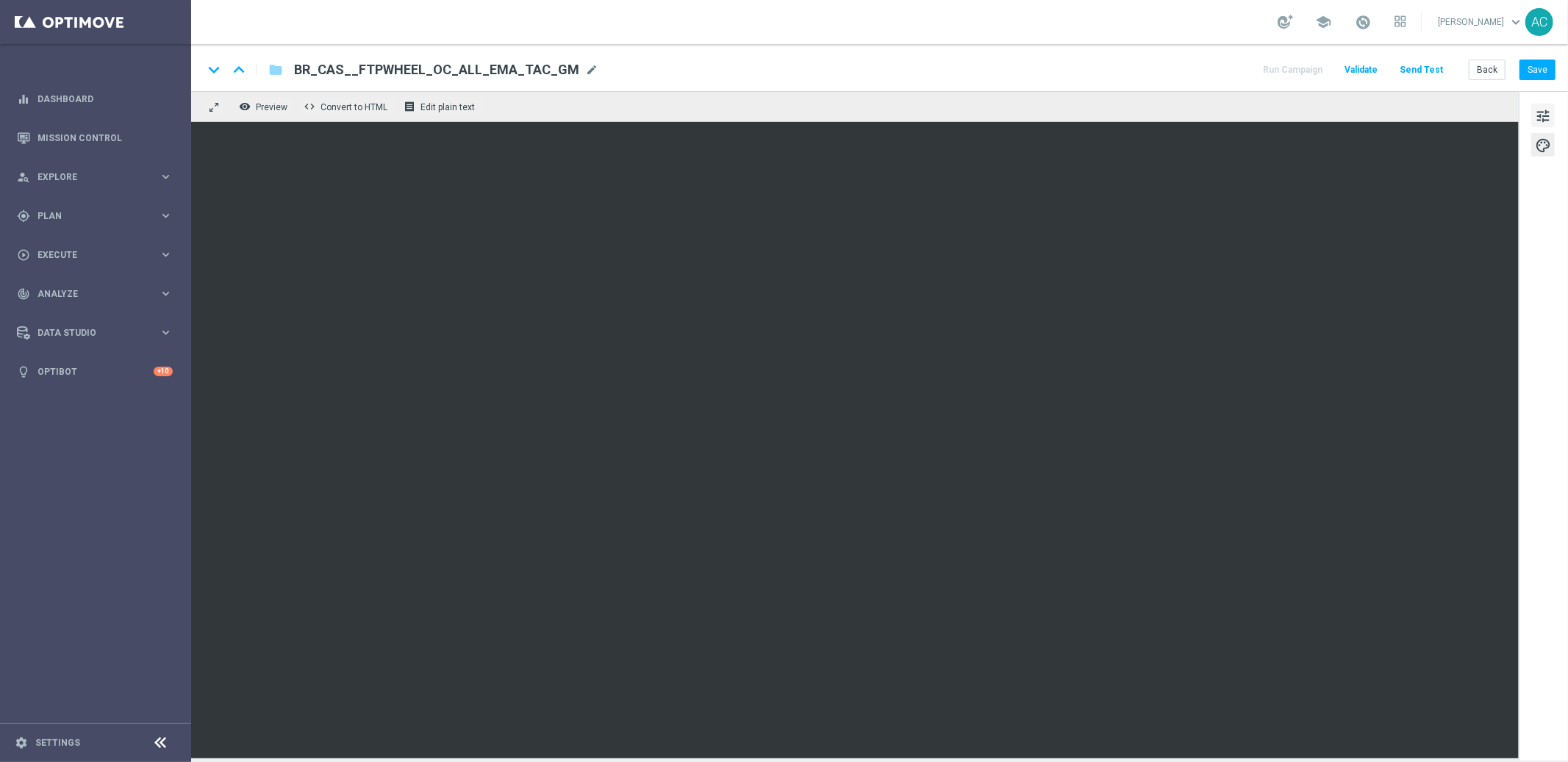
click at [1540, 114] on span "tune" at bounding box center [1543, 115] width 16 height 19
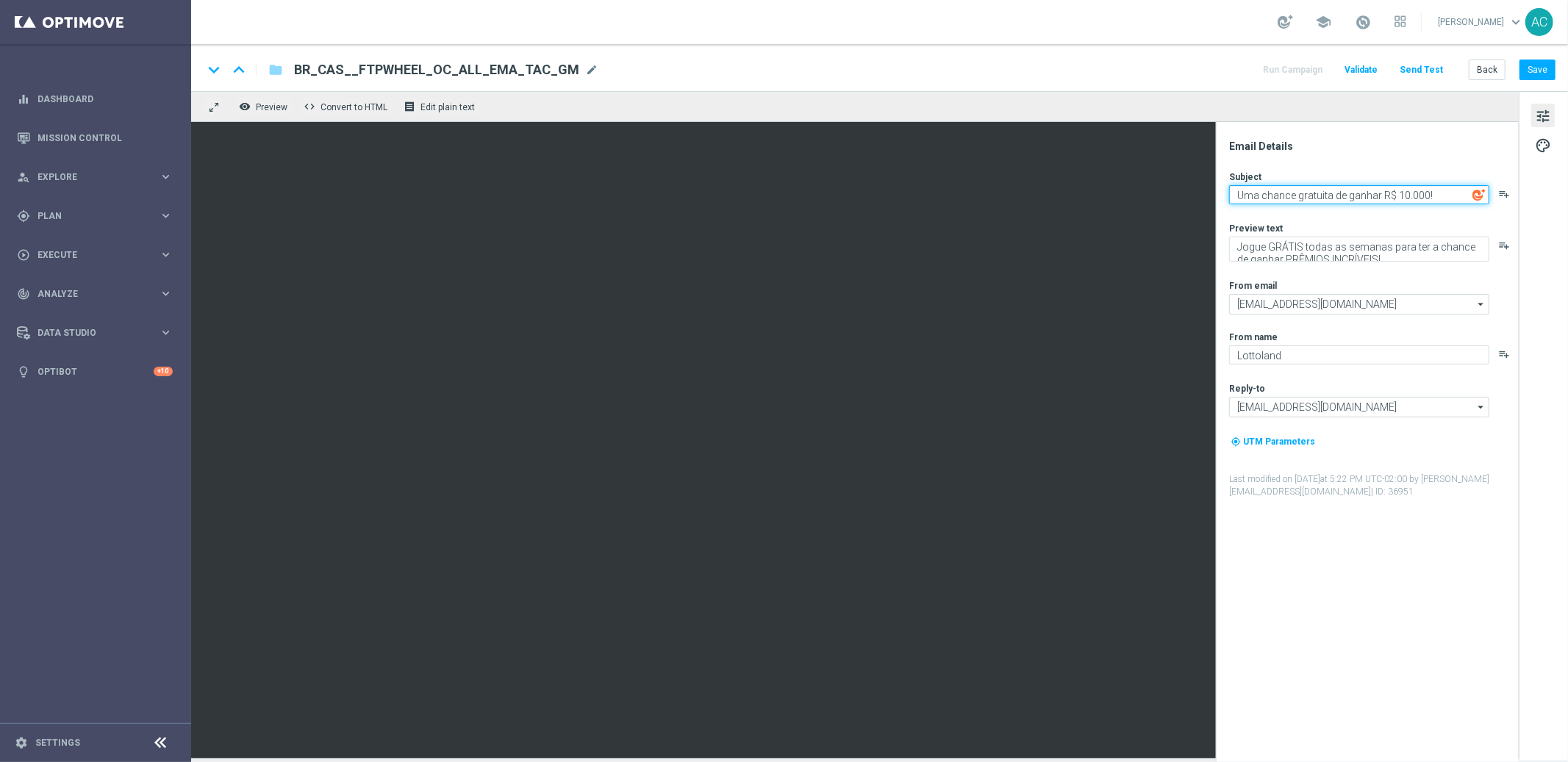
click at [1294, 197] on textarea "Uma chance gratuita de ganhar R$ 10.000!" at bounding box center [1359, 194] width 260 height 19
paste textarea
type textarea "Uma chance gratuita de ganhar R$ 10.000!"
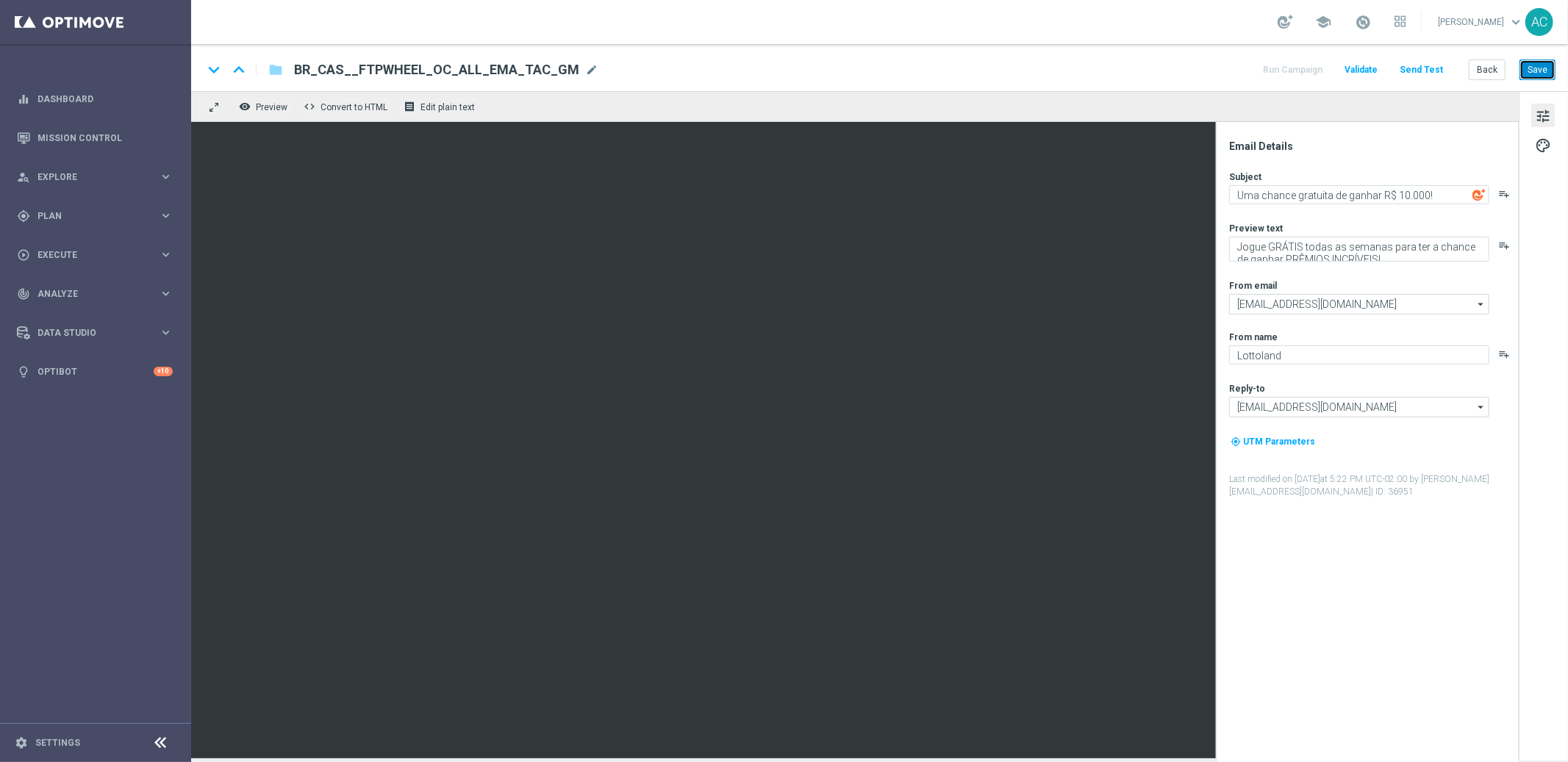
click at [1534, 76] on button "Save" at bounding box center [1537, 70] width 36 height 20
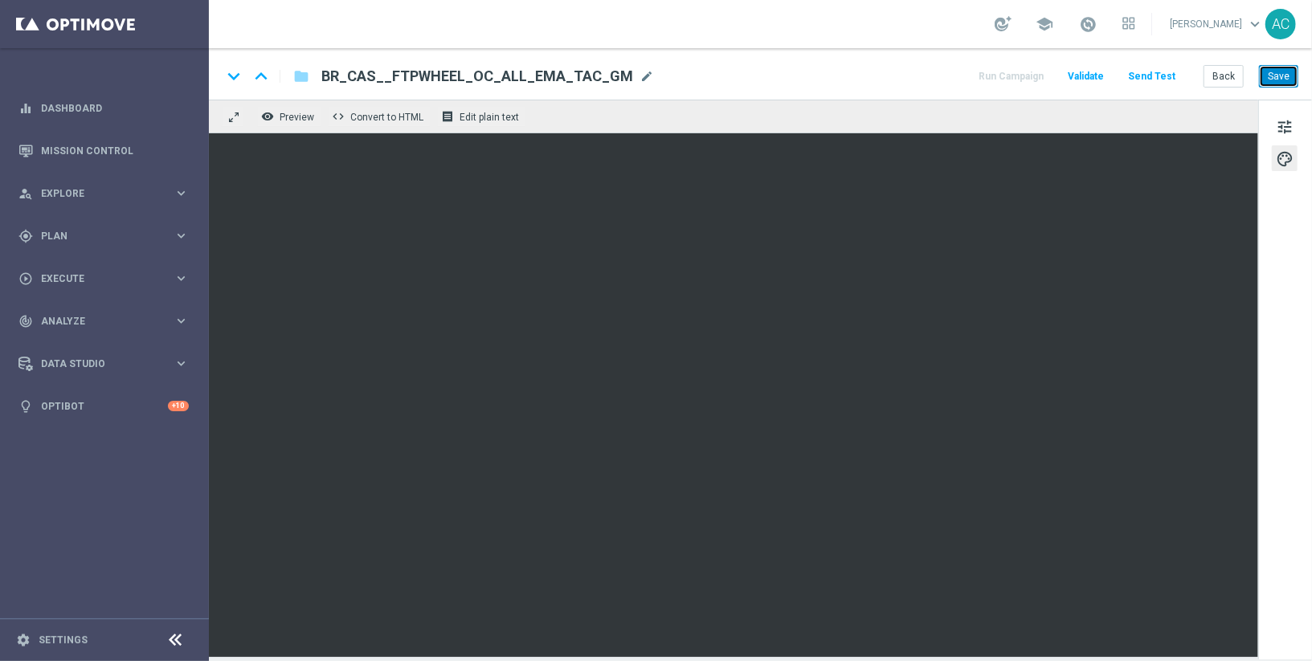
click at [1283, 80] on button "Save" at bounding box center [1278, 76] width 39 height 22
click at [1277, 76] on button "Save" at bounding box center [1278, 76] width 39 height 22
click at [1267, 72] on button "Save" at bounding box center [1278, 76] width 39 height 22
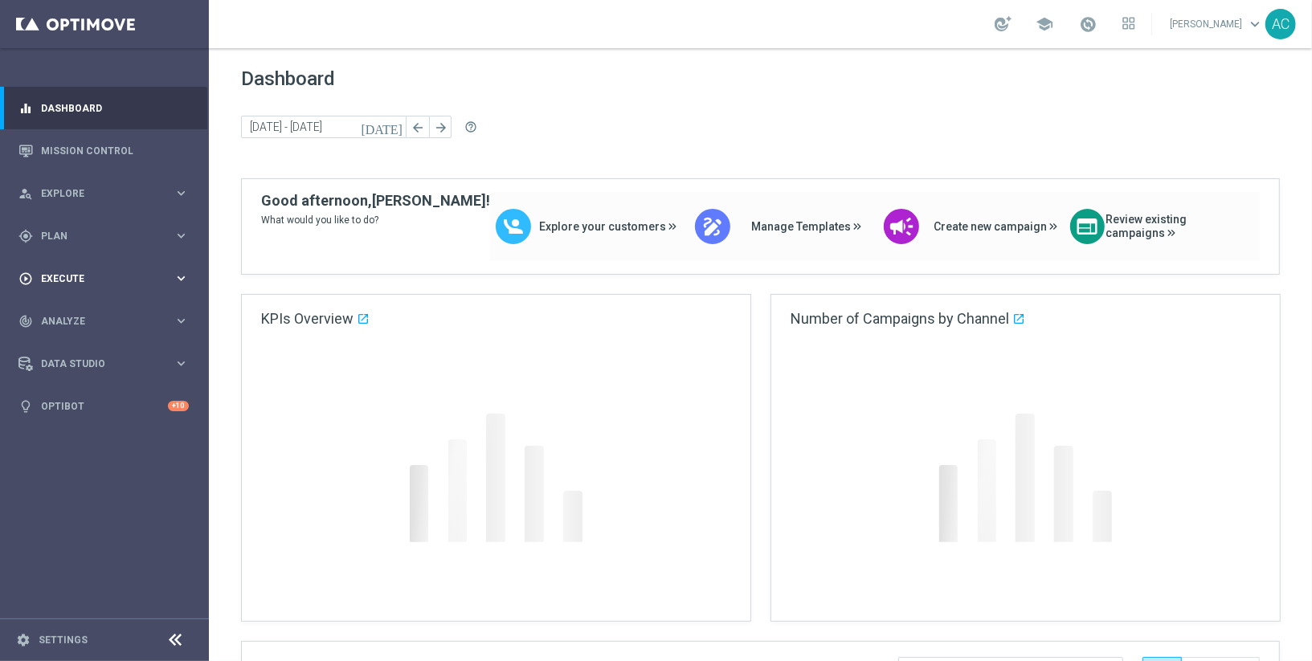
click at [84, 281] on span "Execute" at bounding box center [107, 279] width 133 height 10
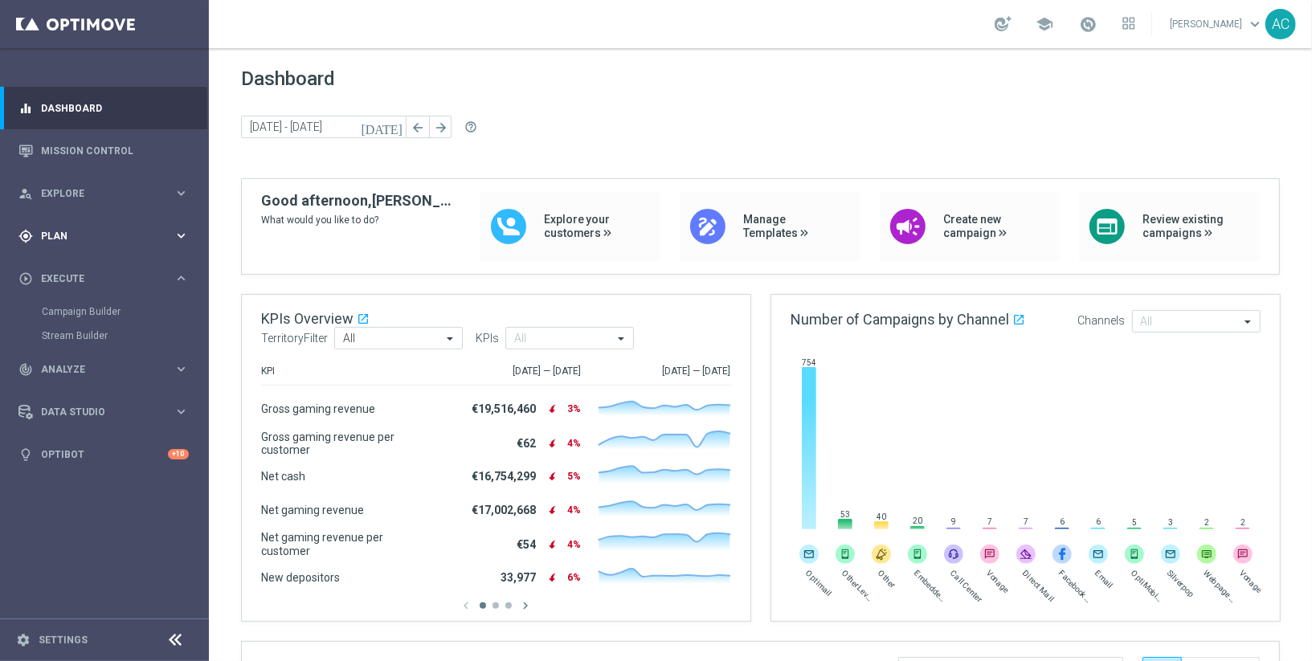
click at [79, 246] on div "gps_fixed Plan keyboard_arrow_right" at bounding box center [103, 236] width 207 height 43
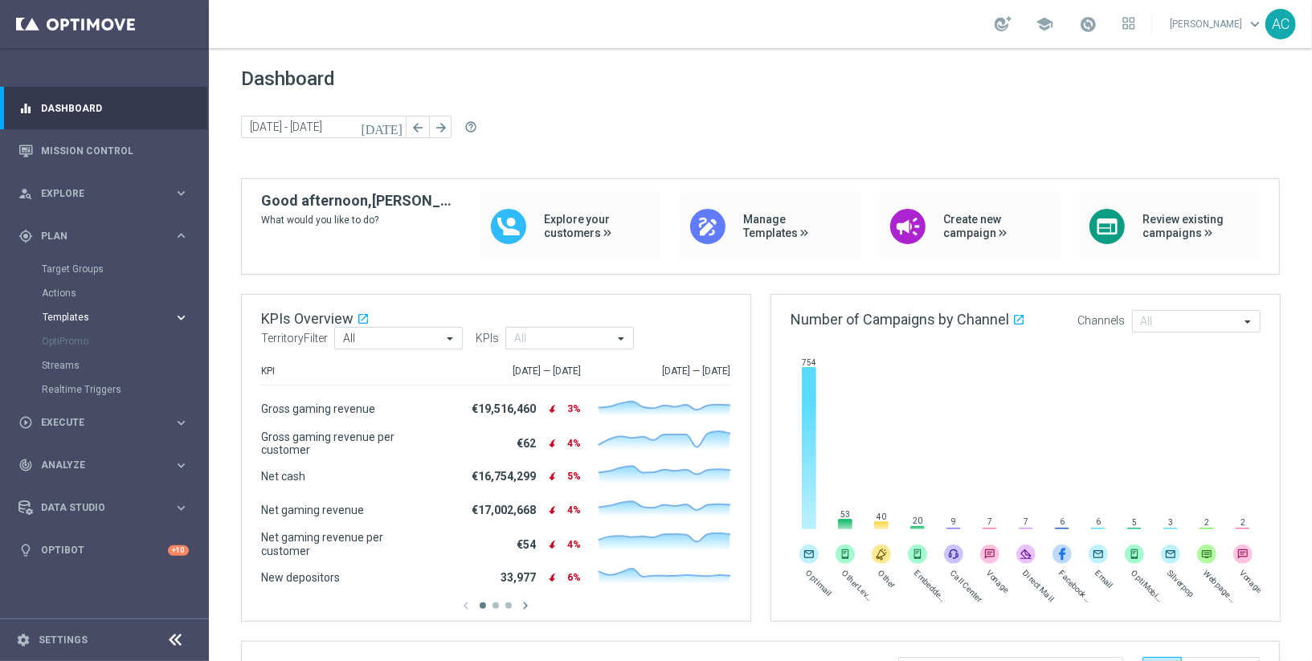
click at [102, 316] on span "Templates" at bounding box center [100, 318] width 115 height 10
click at [117, 412] on link "Embedded Messaging" at bounding box center [108, 413] width 117 height 13
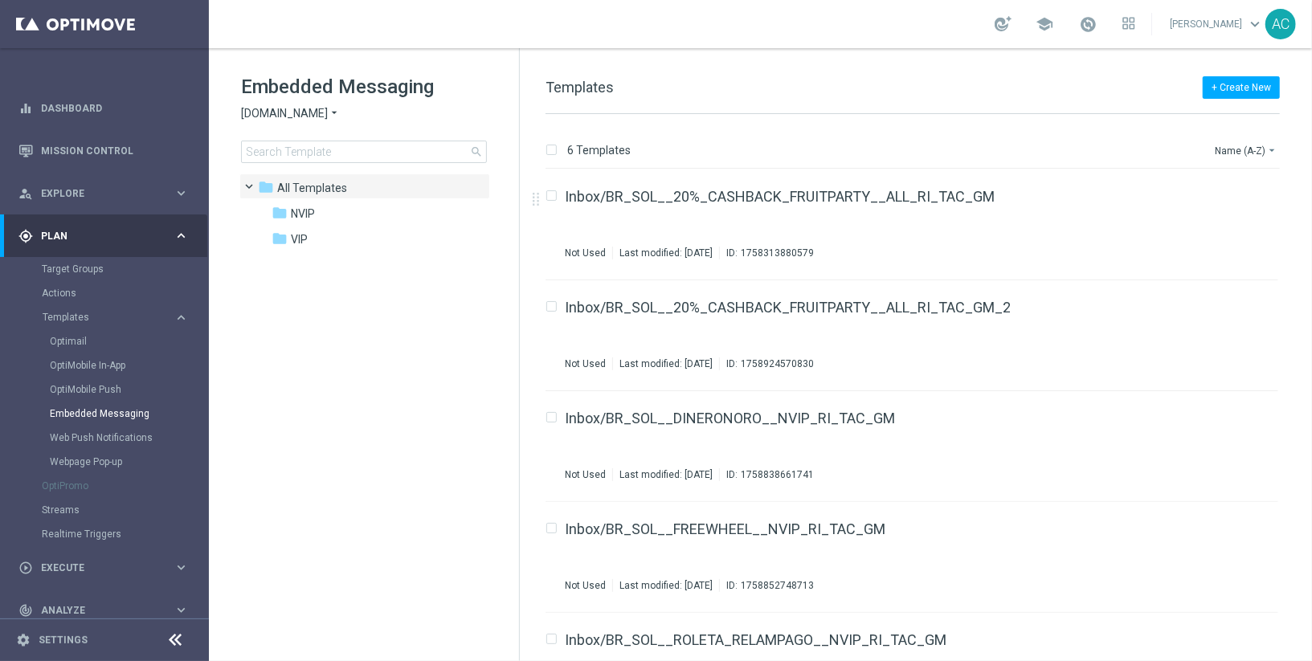
click at [325, 112] on span "[DOMAIN_NAME]" at bounding box center [284, 113] width 87 height 15
click at [0, 0] on span "[DOMAIN_NAME]" at bounding box center [0, 0] width 0 height 0
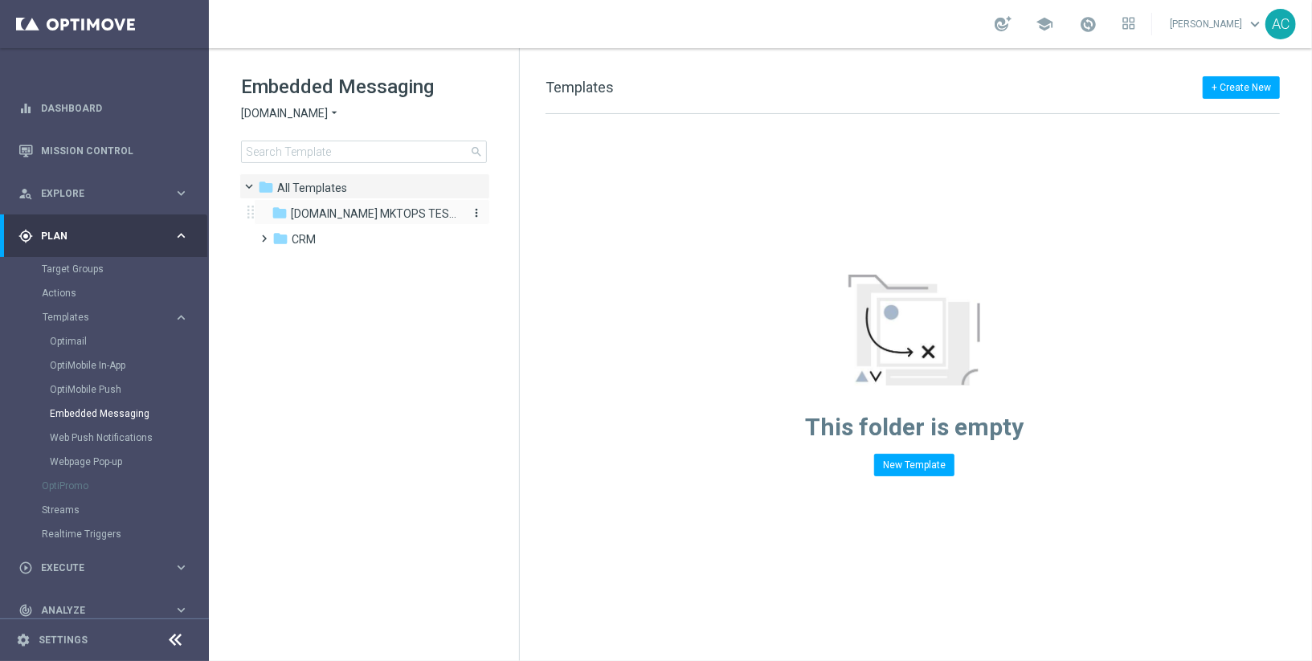
click at [350, 210] on span "[DOMAIN_NAME] MKTOPS TESTING" at bounding box center [374, 213] width 166 height 14
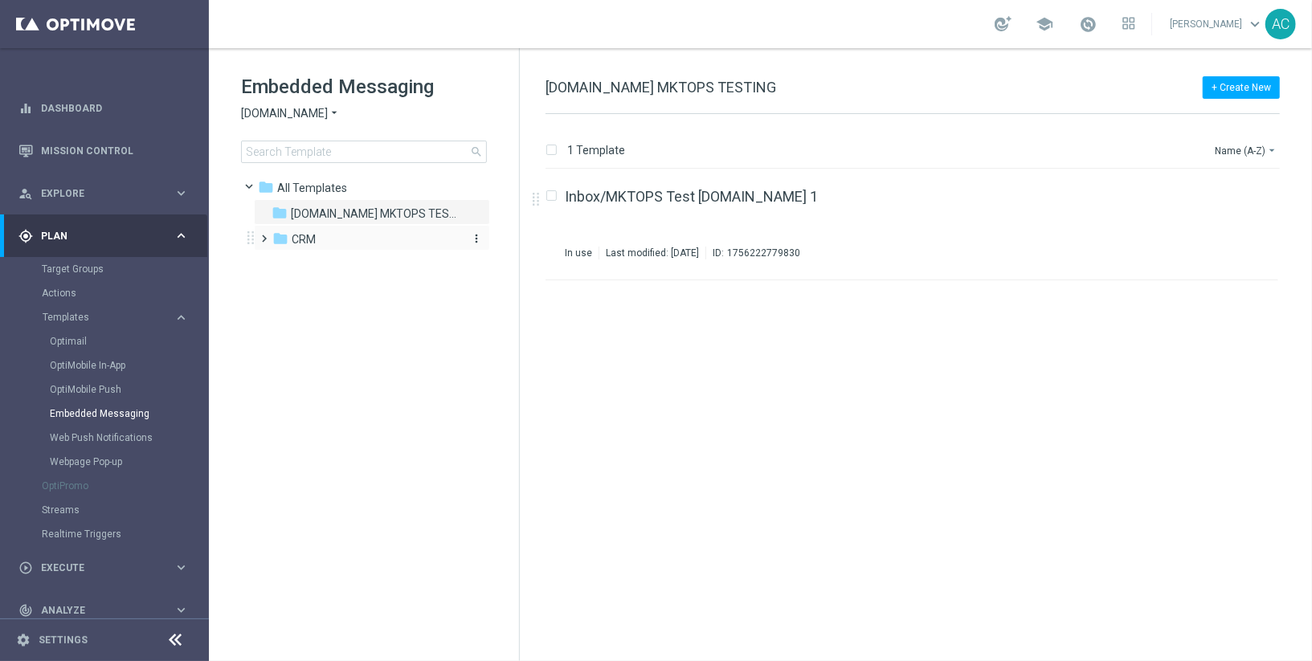
click at [286, 239] on icon "folder" at bounding box center [280, 239] width 16 height 16
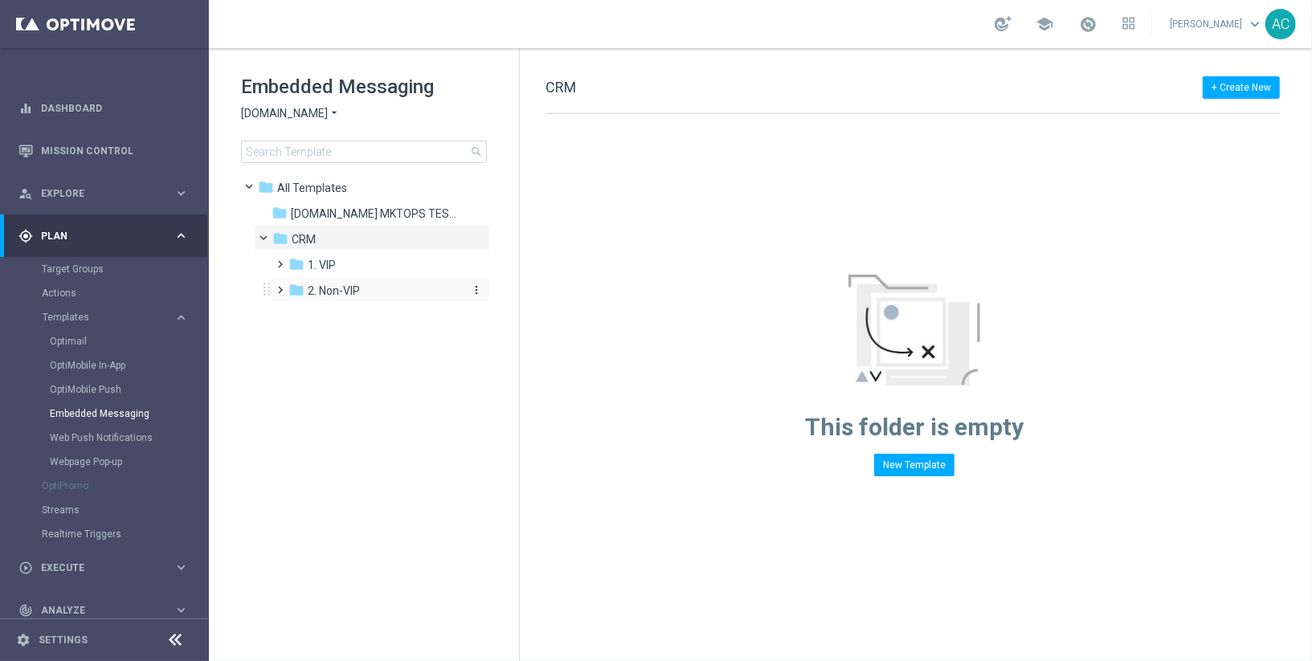
click at [346, 285] on span "2. Non-VIP" at bounding box center [334, 291] width 52 height 14
click at [359, 313] on span "pt_BR ([DOMAIN_NAME])" at bounding box center [387, 316] width 129 height 14
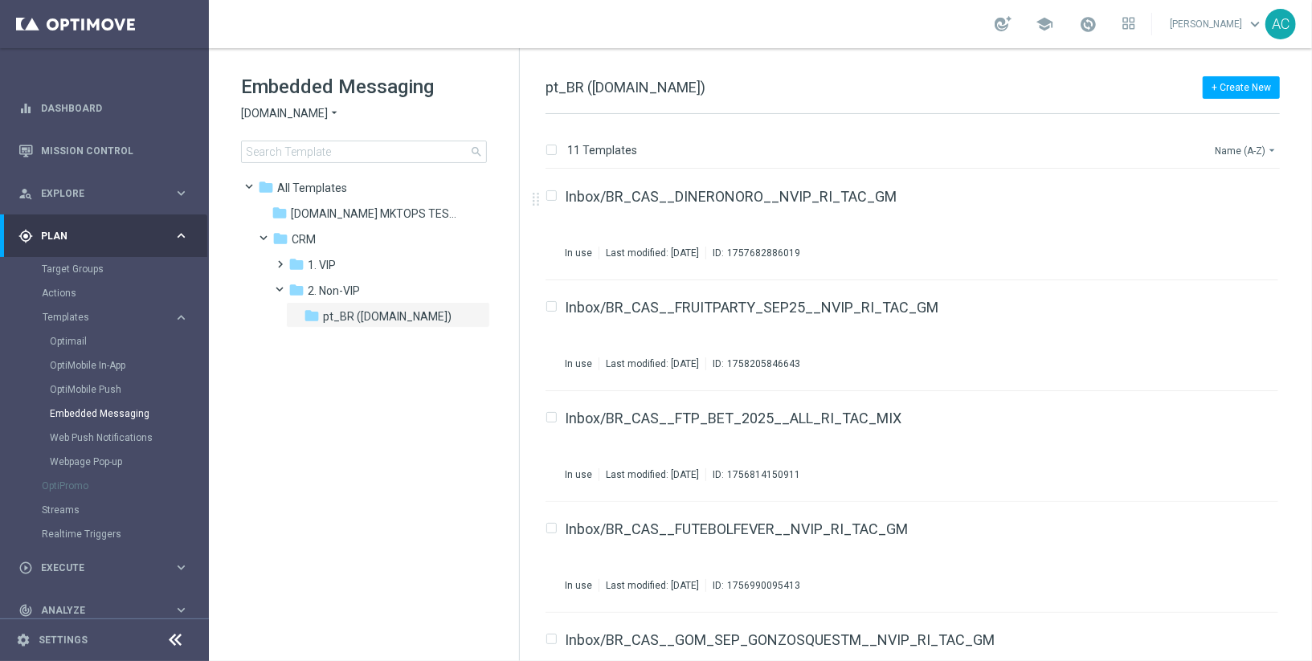
click at [1180, 148] on button "Name (A-Z) arrow_drop_down" at bounding box center [1246, 150] width 67 height 19
click at [1180, 225] on span "Date Modified (Newest)" at bounding box center [1218, 221] width 108 height 11
click at [1180, 191] on icon "file_copy" at bounding box center [1234, 192] width 13 height 13
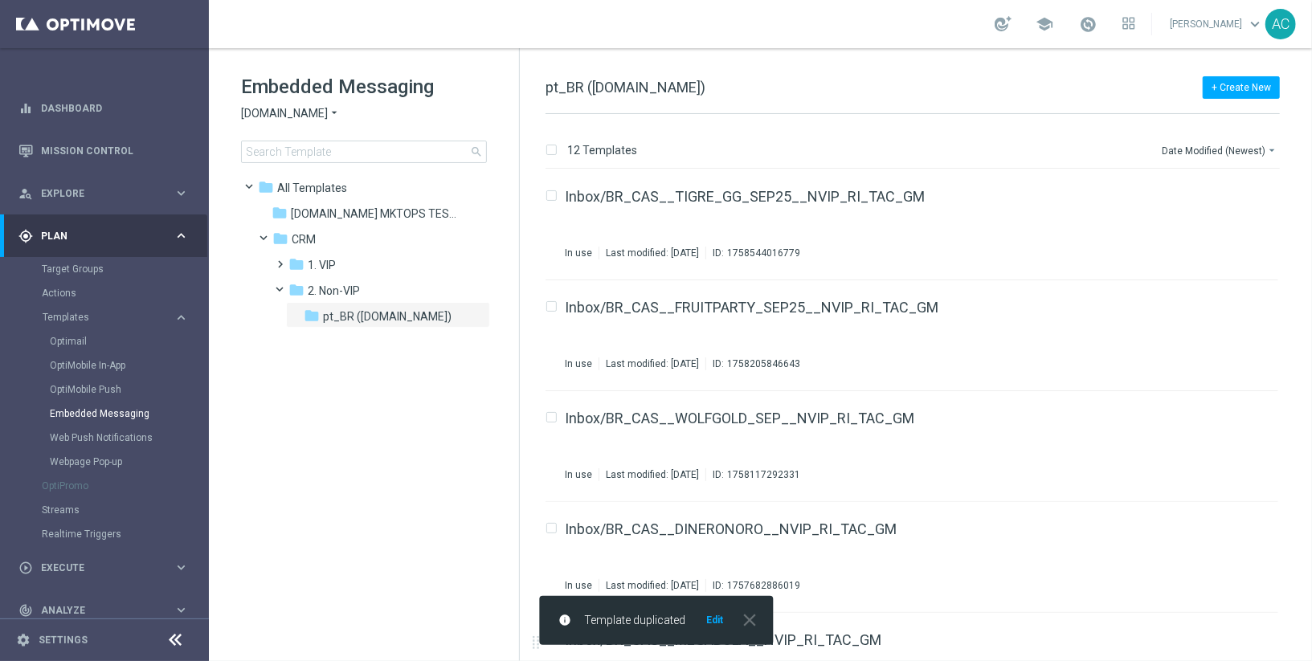
click at [715, 595] on button "Edit" at bounding box center [715, 620] width 20 height 13
